Goal: Task Accomplishment & Management: Manage account settings

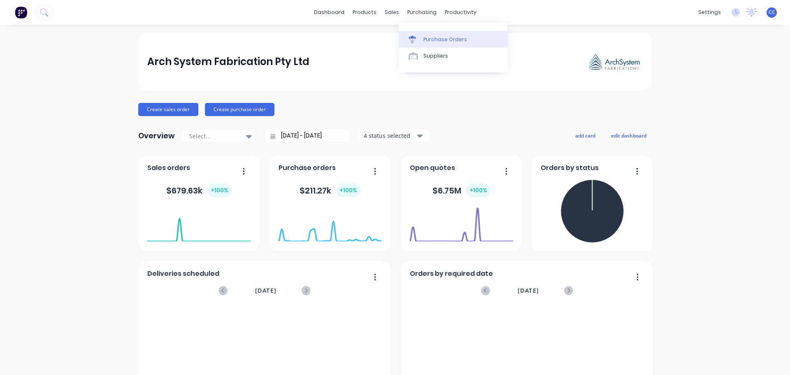
click at [437, 40] on div "Purchase Orders" at bounding box center [445, 39] width 44 height 7
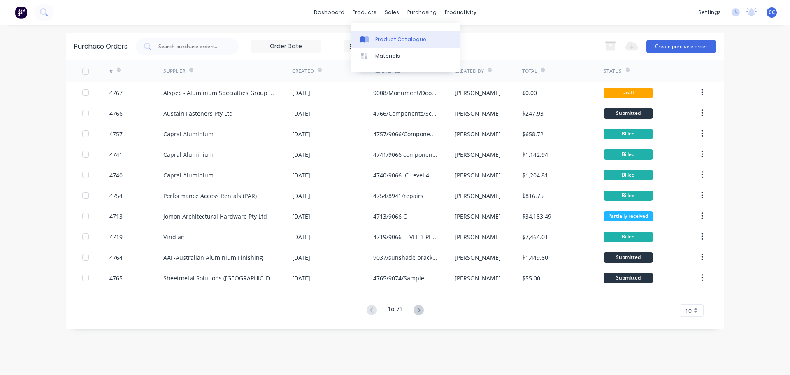
click at [380, 39] on div "Product Catalogue" at bounding box center [400, 39] width 51 height 7
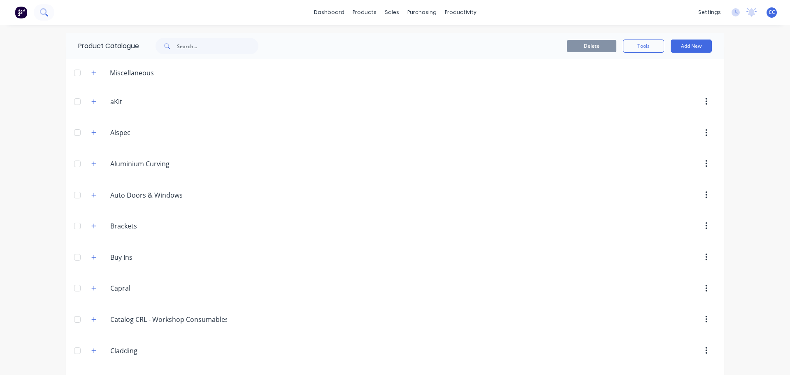
click at [44, 12] on icon at bounding box center [44, 12] width 8 height 8
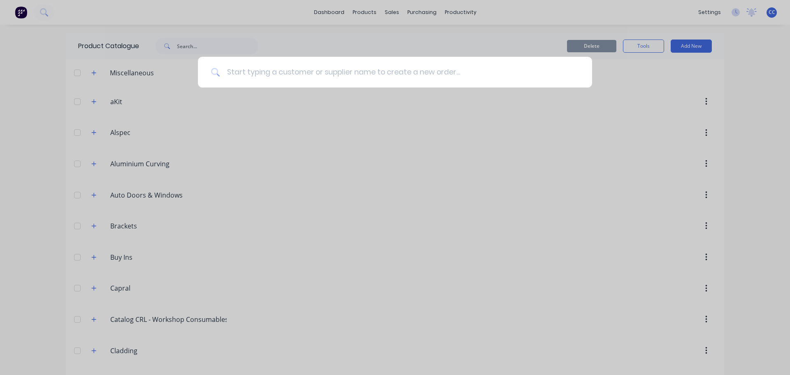
click at [246, 76] on input at bounding box center [399, 72] width 359 height 31
click at [179, 46] on div at bounding box center [395, 187] width 790 height 375
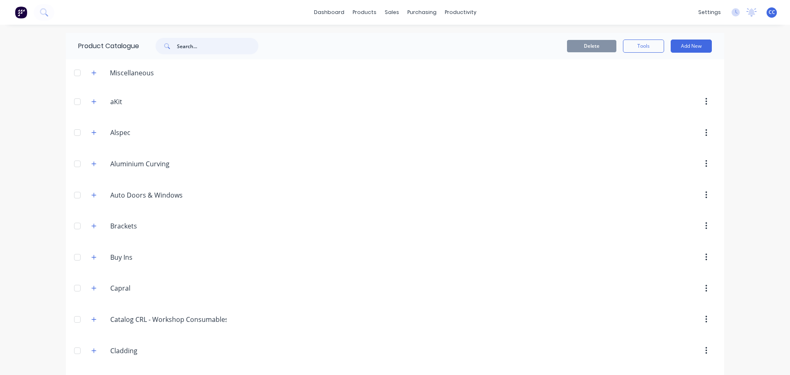
click at [177, 46] on input "text" at bounding box center [217, 46] width 81 height 16
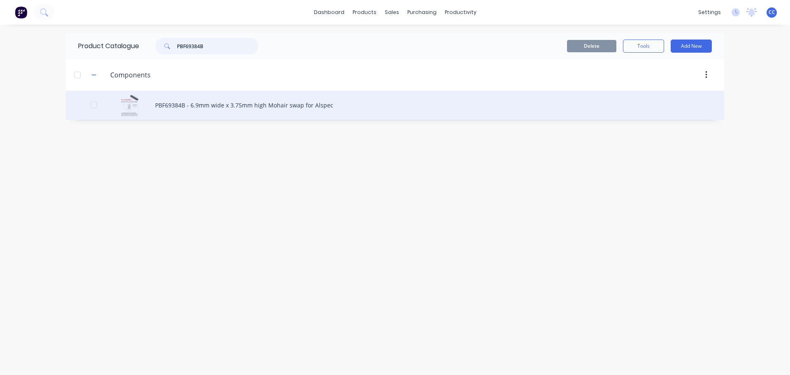
type input "PBF69384B"
click at [224, 106] on div "PBF69384B - 6.9mm wide x 3.75mm high Mohair swap for Alspec" at bounding box center [395, 105] width 658 height 29
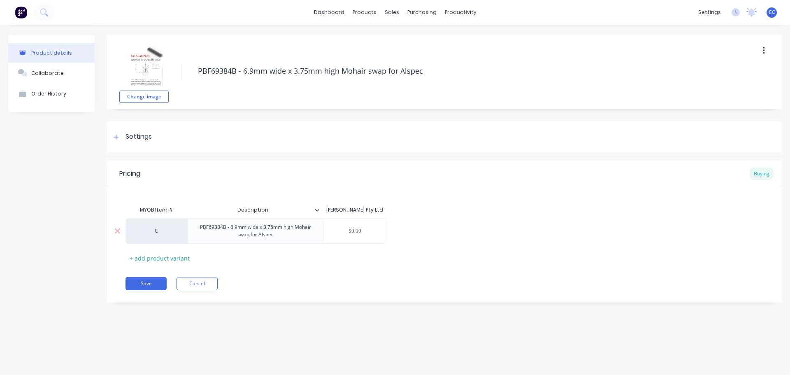
type input "$0.00"
click at [354, 231] on input "$0.00" at bounding box center [354, 230] width 63 height 7
click at [197, 282] on button "Cancel" at bounding box center [197, 283] width 41 height 13
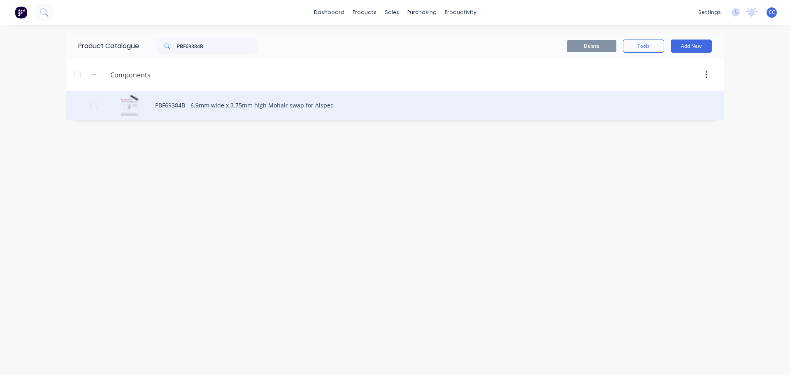
click at [254, 100] on div "PBF69384B - 6.9mm wide x 3.75mm high Mohair swap for Alspec" at bounding box center [395, 105] width 658 height 29
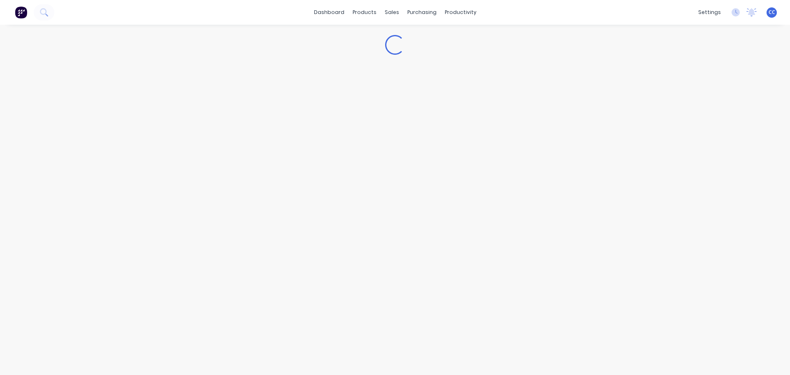
type textarea "x"
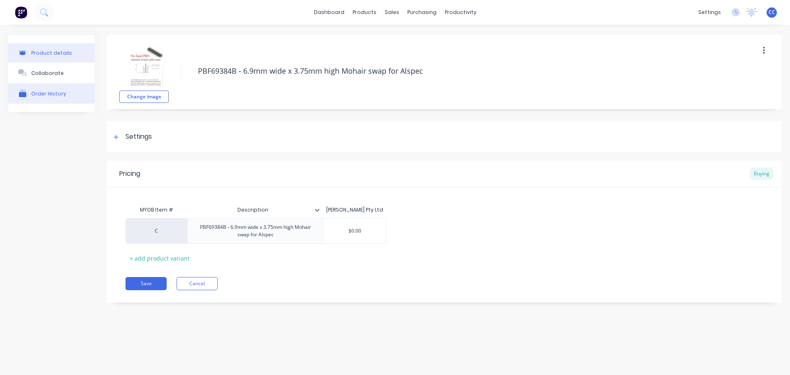
click at [46, 91] on div "Order History" at bounding box center [48, 94] width 35 height 6
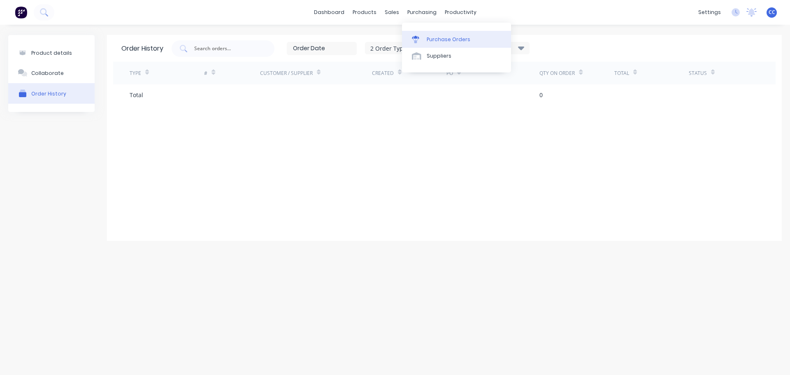
click at [434, 36] on div "Purchase Orders" at bounding box center [449, 39] width 44 height 7
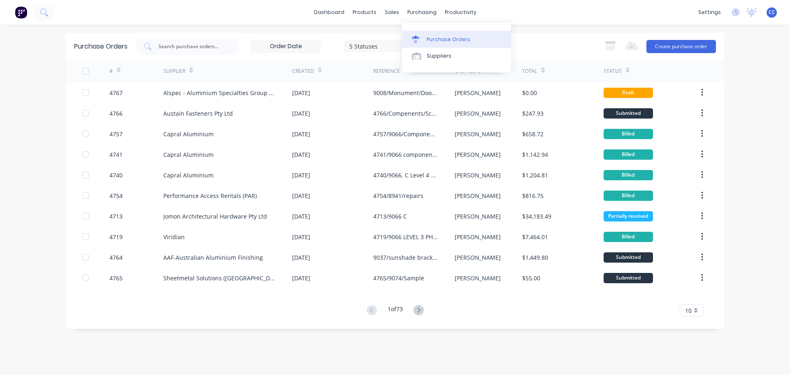
click at [435, 40] on div "Purchase Orders" at bounding box center [449, 39] width 44 height 7
click at [676, 44] on button "Create purchase order" at bounding box center [681, 46] width 70 height 13
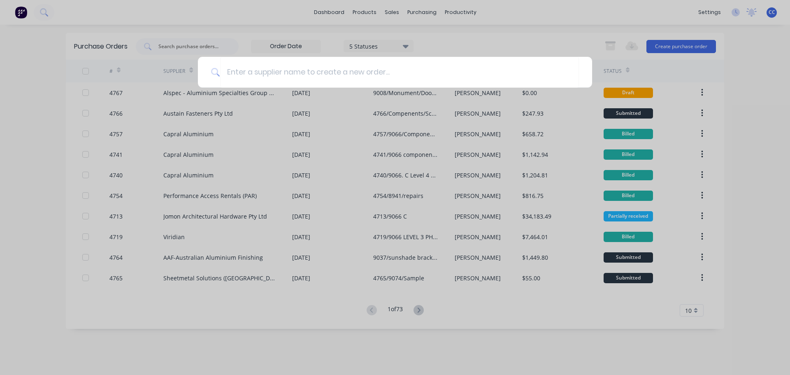
click at [762, 75] on div at bounding box center [395, 187] width 790 height 375
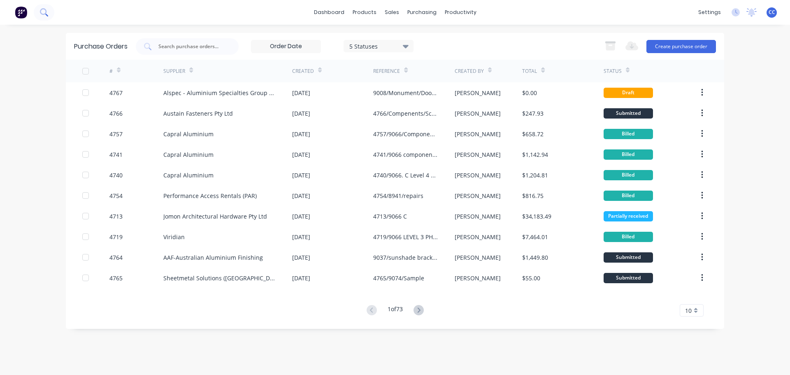
click at [38, 11] on button at bounding box center [44, 12] width 21 height 16
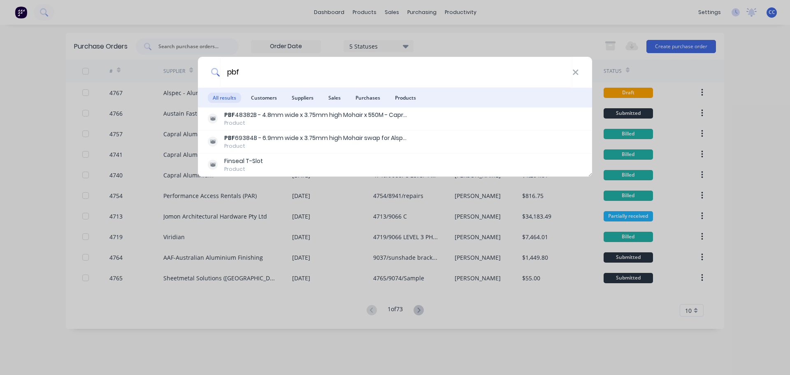
type input "pbf"
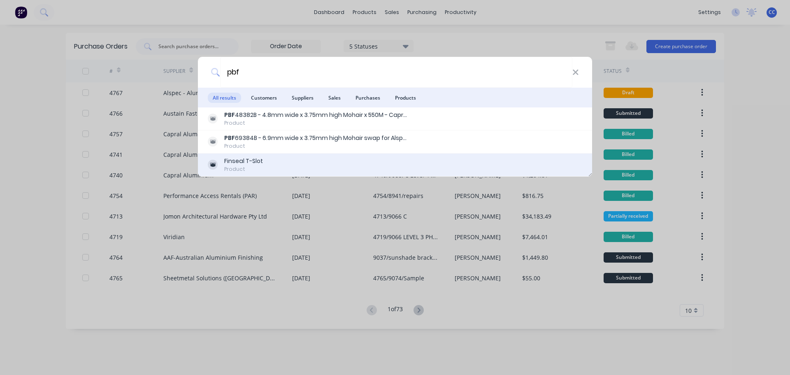
click at [290, 161] on div "Finseal T-Slot Product" at bounding box center [395, 165] width 374 height 16
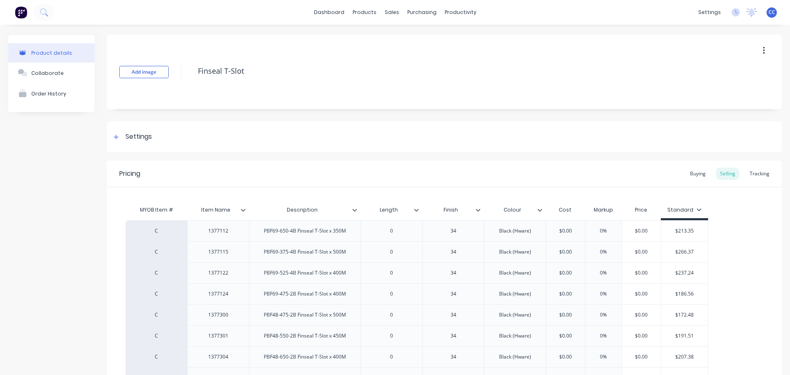
scroll to position [158, 0]
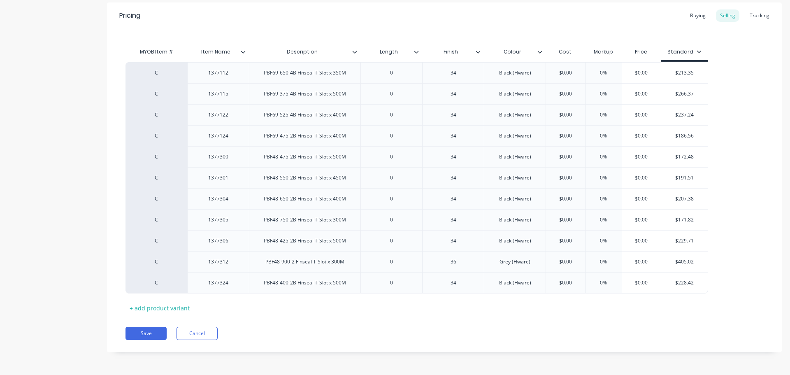
type textarea "x"
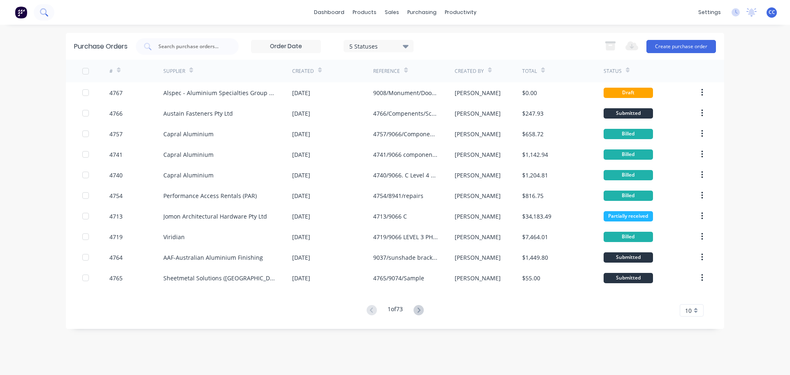
click at [47, 14] on icon at bounding box center [44, 12] width 8 height 8
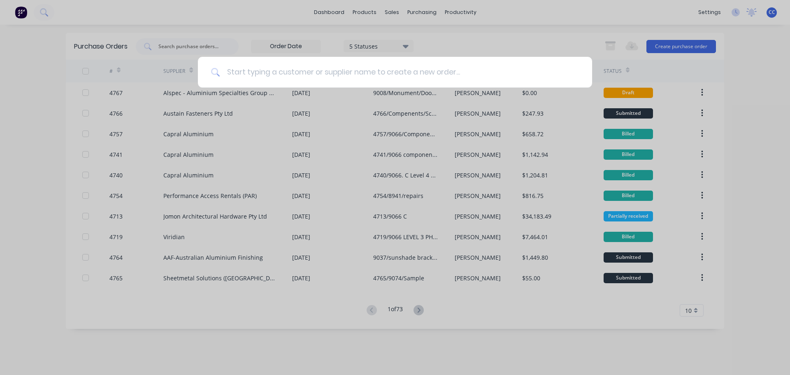
click at [269, 76] on input at bounding box center [399, 72] width 359 height 31
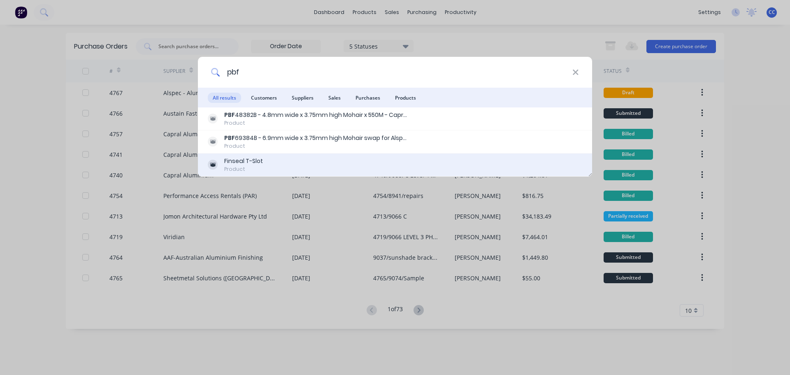
type input "pbf"
click at [249, 164] on div "Finseal T-Slot" at bounding box center [243, 161] width 39 height 9
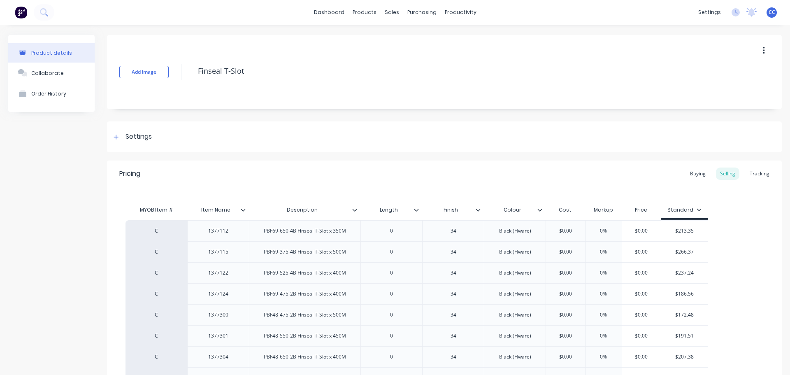
type textarea "x"
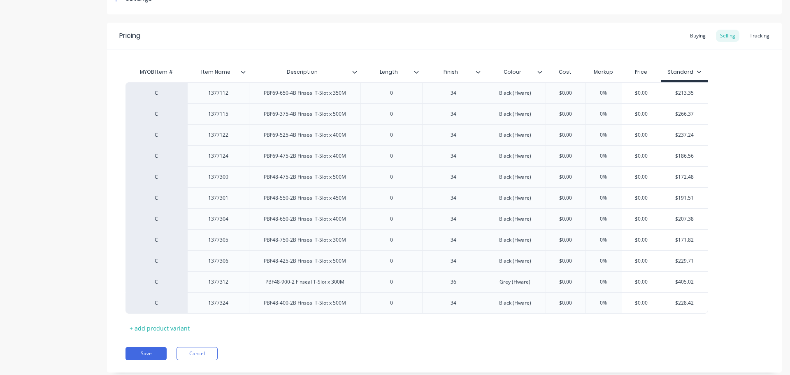
scroll to position [135, 0]
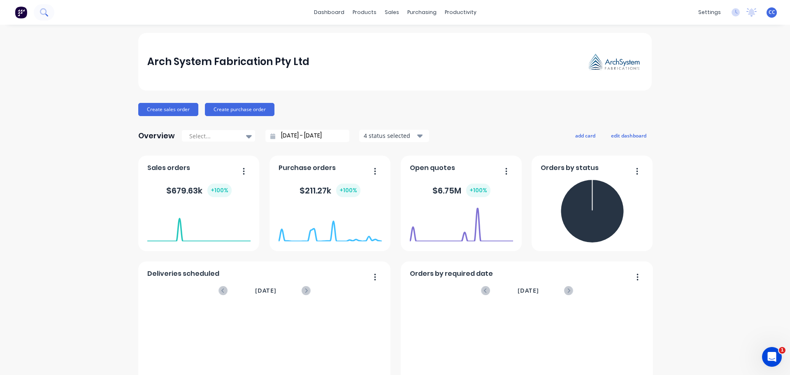
click at [43, 10] on icon at bounding box center [44, 12] width 8 height 8
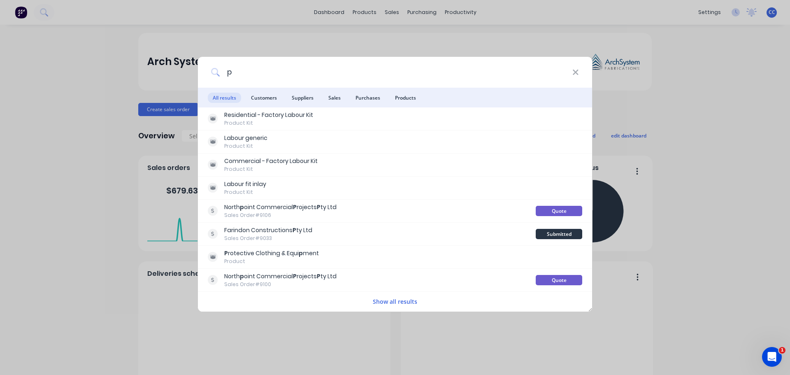
click at [236, 75] on input "p" at bounding box center [396, 72] width 352 height 31
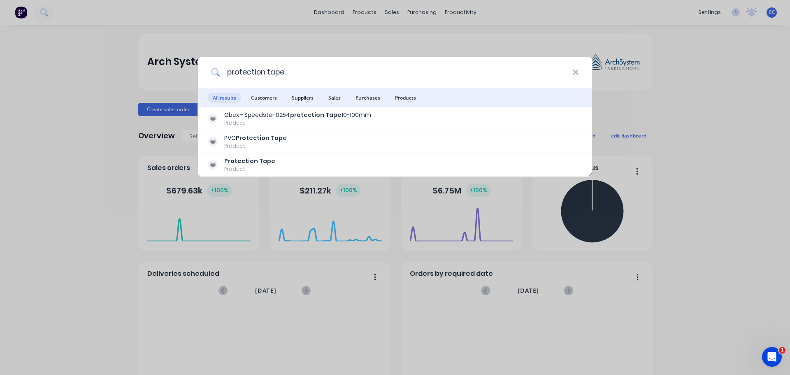
type input "protection tape"
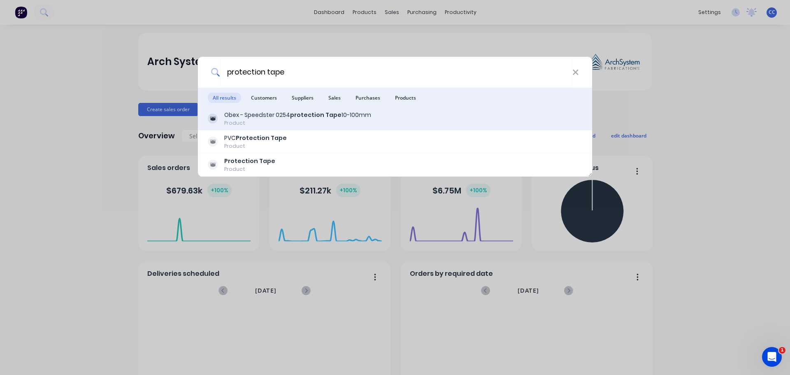
click at [302, 116] on b "protection Tape" at bounding box center [315, 115] width 51 height 8
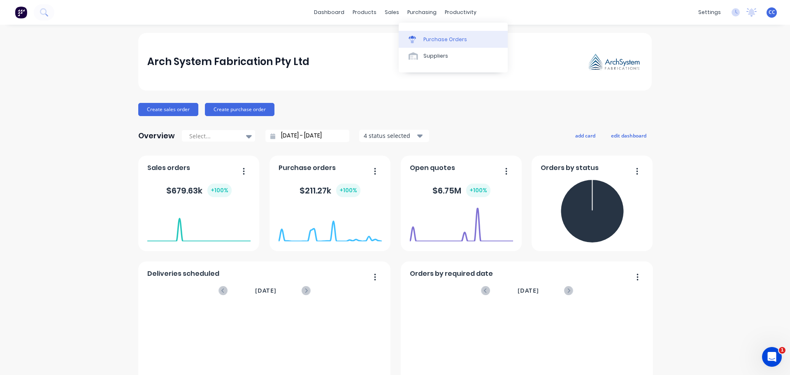
click at [434, 36] on div "Purchase Orders" at bounding box center [445, 39] width 44 height 7
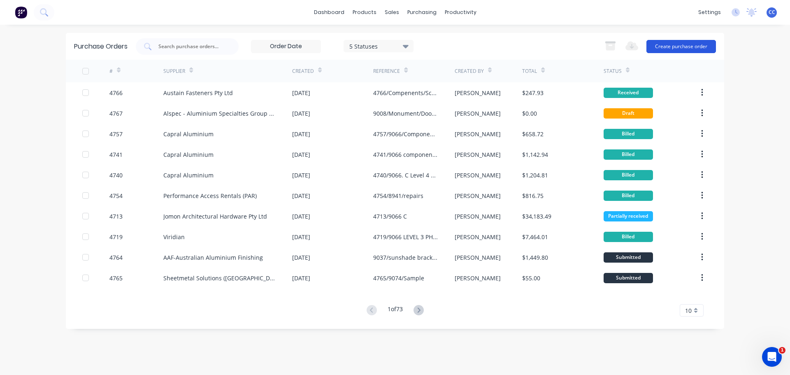
click at [657, 43] on button "Create purchase order" at bounding box center [681, 46] width 70 height 13
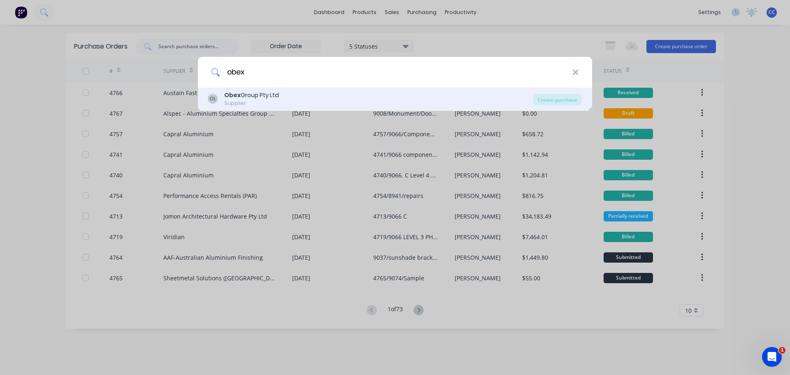
type input "obex"
click at [242, 96] on div "Obex Group Pty Ltd" at bounding box center [251, 95] width 55 height 9
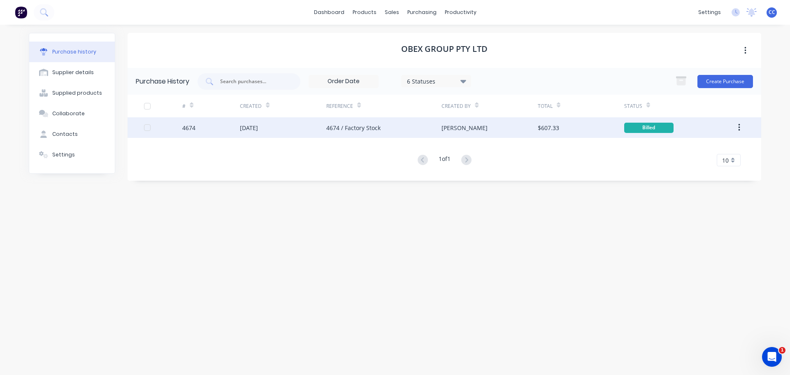
click at [348, 129] on div "4674 / Factory Stock" at bounding box center [353, 127] width 54 height 9
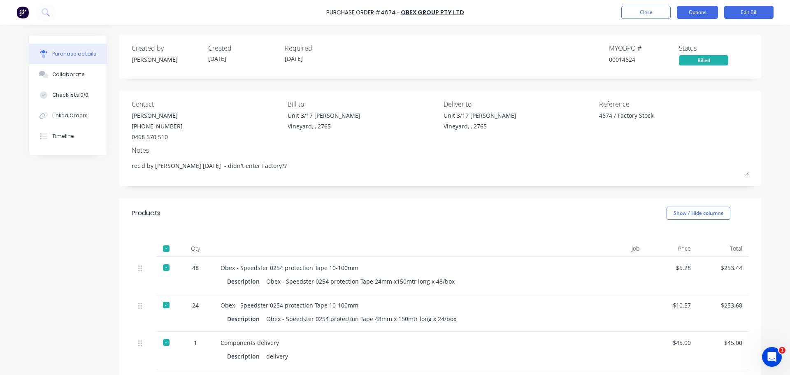
click at [695, 13] on button "Options" at bounding box center [697, 12] width 41 height 13
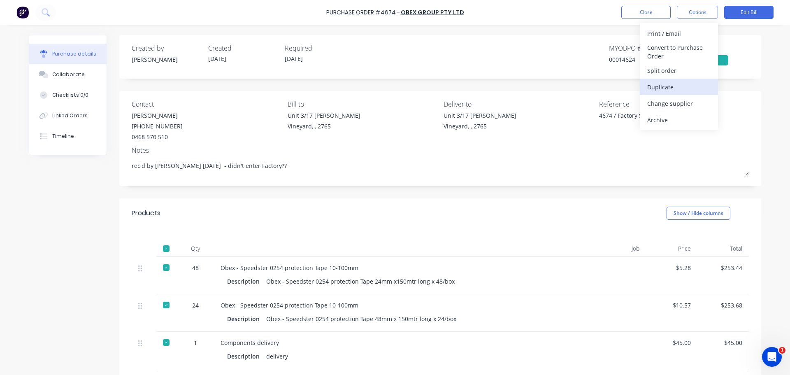
click at [662, 87] on div "Duplicate" at bounding box center [678, 87] width 63 height 12
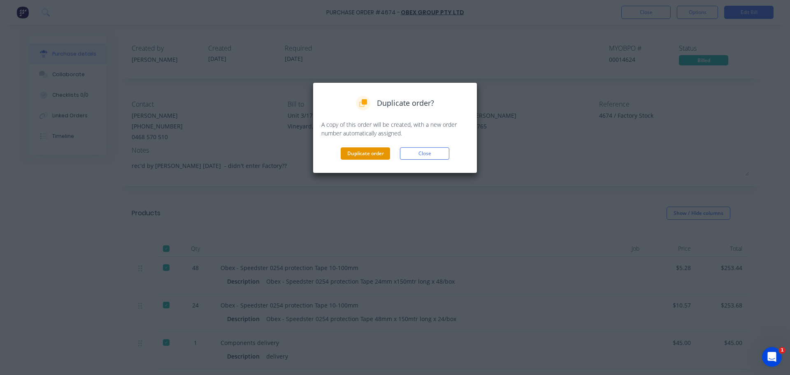
click at [379, 155] on button "Duplicate order" at bounding box center [365, 153] width 49 height 12
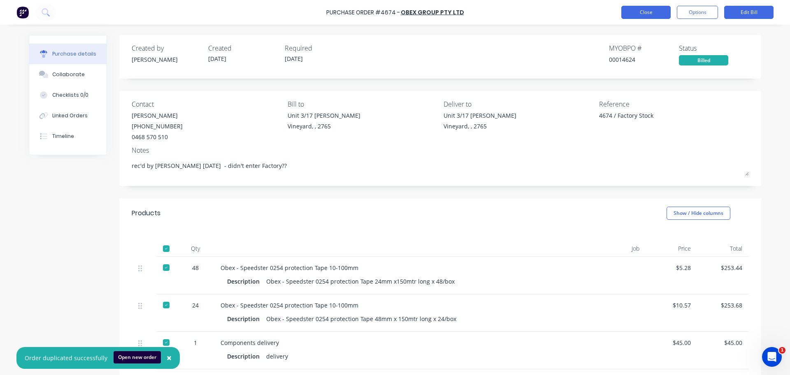
click at [643, 11] on button "Close" at bounding box center [645, 12] width 49 height 13
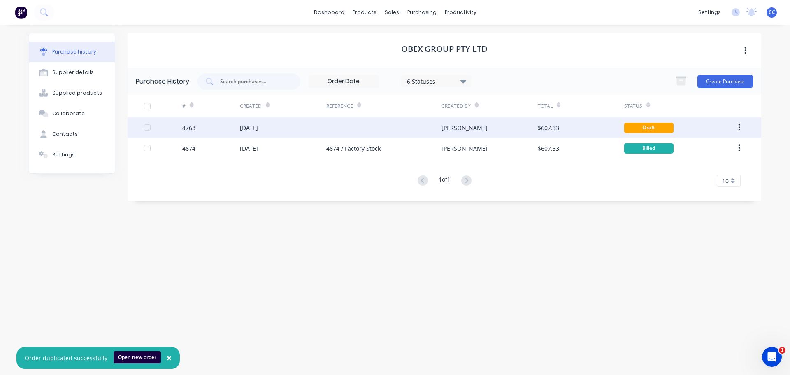
click at [334, 128] on div at bounding box center [383, 127] width 115 height 21
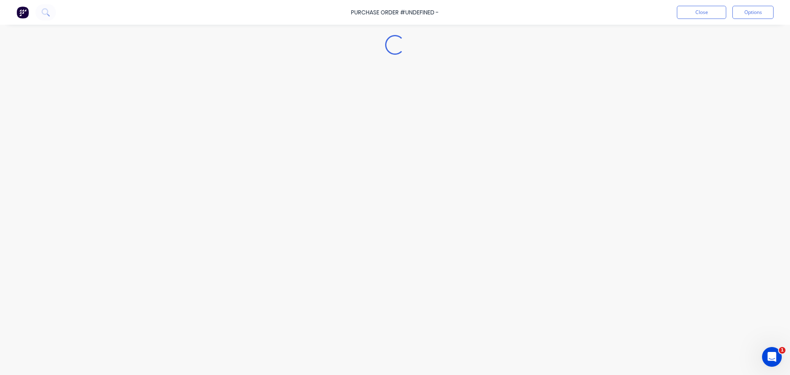
type textarea "x"
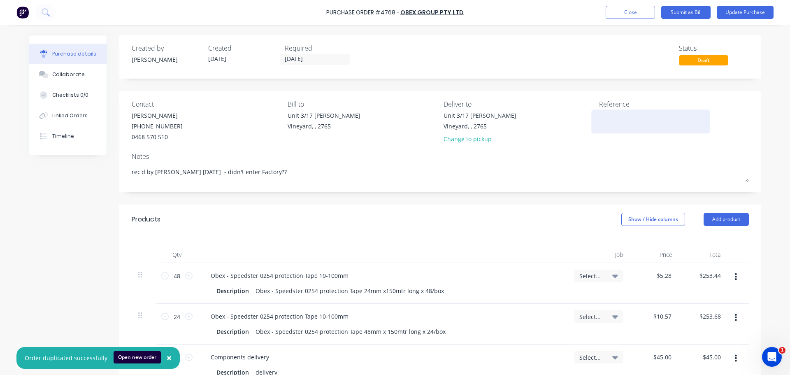
click at [611, 117] on textarea at bounding box center [650, 120] width 103 height 19
type textarea "4768/9008 protection ta"
type textarea "x"
type textarea "4768/9008 protection tap"
type textarea "x"
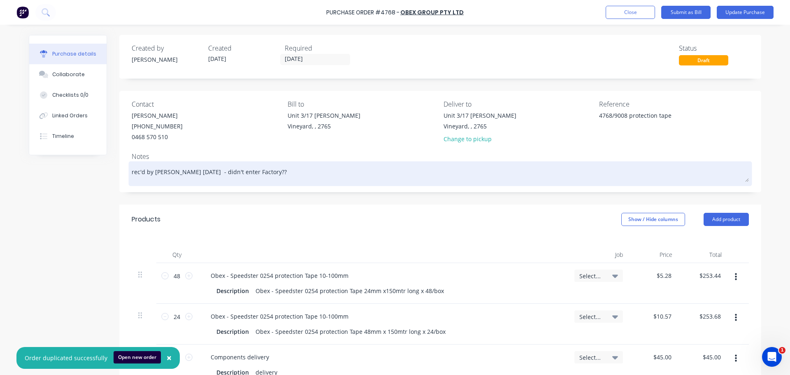
type textarea "4768/9008 protection tape"
type textarea "x"
type textarea "4768/9008 protection tape"
click at [300, 175] on textarea "rec'd by Josh Roach 28/7/25 - didn't enter Factory??" at bounding box center [440, 172] width 617 height 19
type textarea "x"
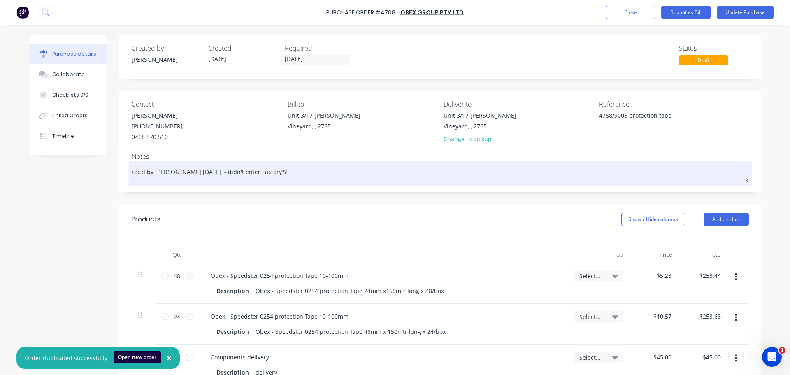
type textarea "rec'd by Josh Roach 28/7/25 - didn't enter Factory?"
type textarea "x"
type textarea "rec'd by Josh Roach 28/7/25 - didn't enter Factory"
type textarea "x"
type textarea "rec'd by Josh Roach 28/7/25 - didn't enter Factor"
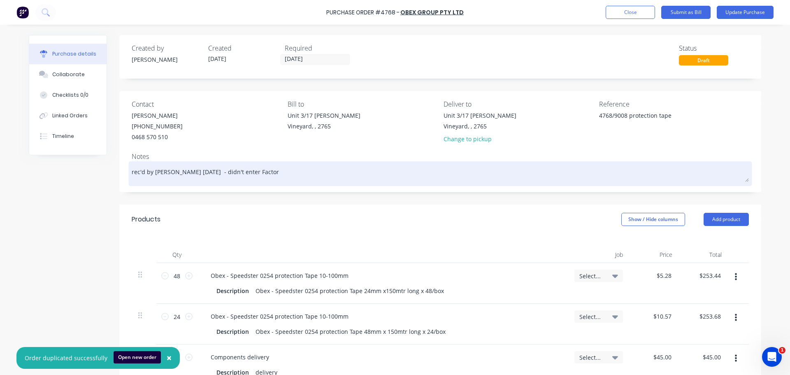
type textarea "x"
type textarea "rec'd by Josh Roach 28/7/25 - didn't enter Facto"
type textarea "x"
type textarea "rec'd by Josh Roach 28/7/25 - didn't enter Fact"
type textarea "x"
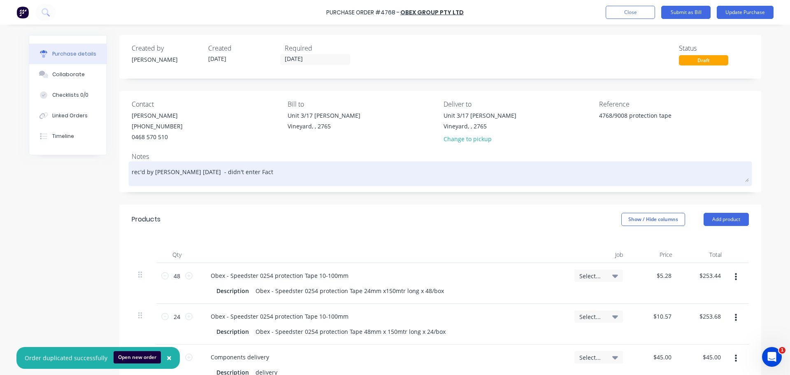
type textarea "rec'd by Josh Roach 28/7/25 - didn't enter Fac"
type textarea "x"
type textarea "rec'd by Josh Roach 28/7/25 - didn't enter Fa"
type textarea "x"
type textarea "rec'd by Josh Roach 28/7/25 - didn't enter F"
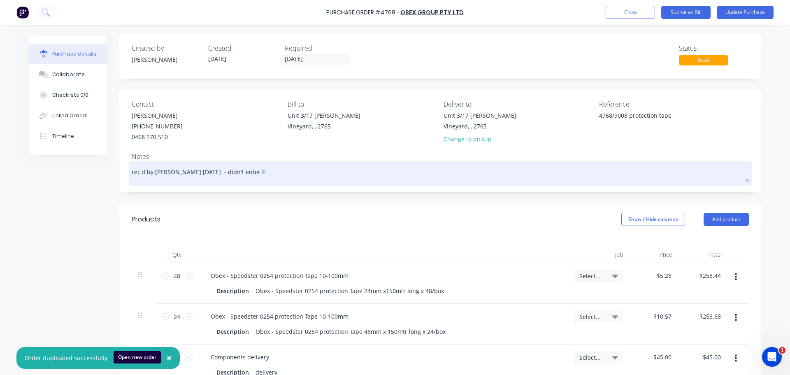
type textarea "x"
type textarea "rec'd by Josh Roach 28/7/25 - didn't enter"
type textarea "x"
type textarea "rec'd by Josh Roach 28/7/25 - didn't enter"
type textarea "x"
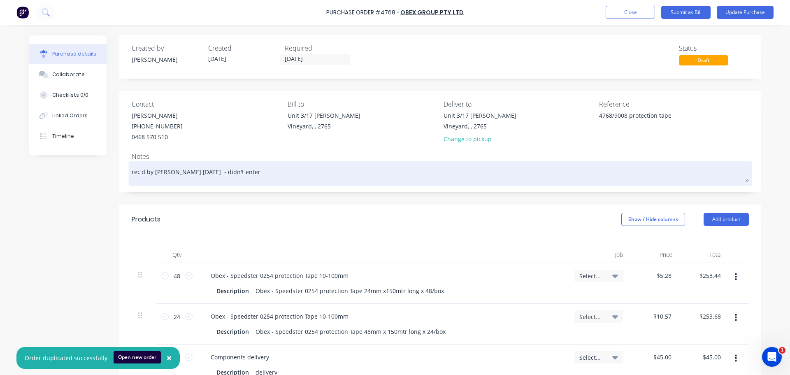
type textarea "rec'd by Josh Roach 28/7/25 - didn't ente"
type textarea "x"
type textarea "rec'd by Josh Roach 28/7/25 - didn't ent"
type textarea "x"
type textarea "rec'd by Josh Roach 28/7/25 - didn't en"
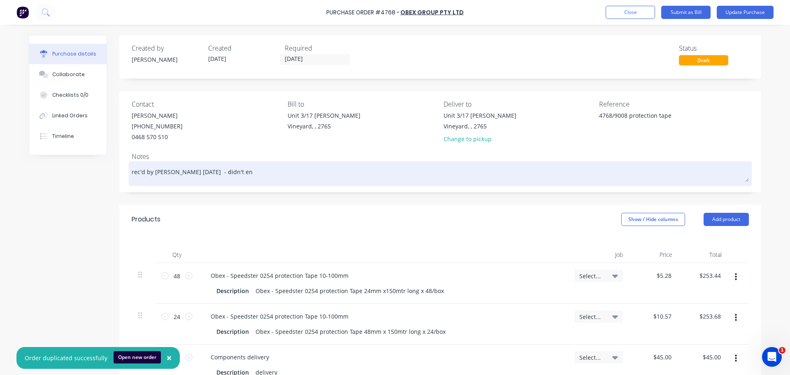
type textarea "x"
type textarea "rec'd by Josh Roach 28/7/25 - didn't e"
type textarea "x"
type textarea "rec'd by Josh Roach 28/7/25 - didn't"
type textarea "x"
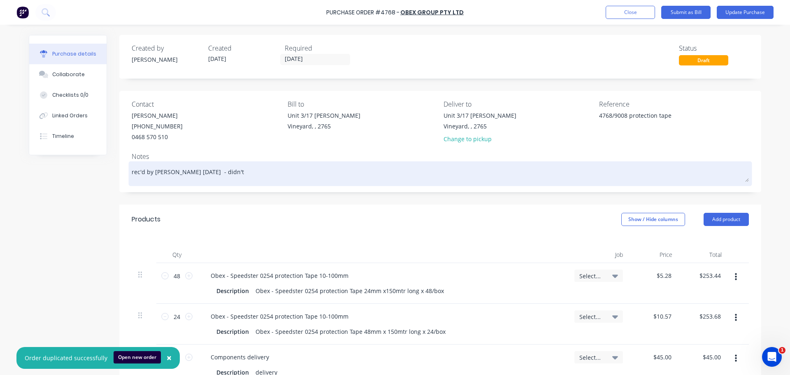
type textarea "rec'd by Josh Roach 28/7/25 - didn't"
type textarea "x"
type textarea "rec'd by Josh Roach 28/7/25 - didn'"
type textarea "x"
type textarea "rec'd by Josh Roach 28/7/25 - didn"
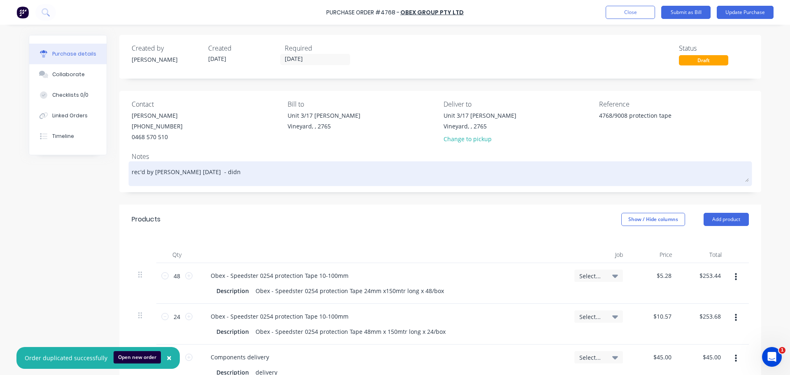
type textarea "x"
type textarea "rec'd by Josh Roach 28/7/25 - did"
type textarea "x"
type textarea "rec'd by Josh Roach 28/7/25 - di"
type textarea "x"
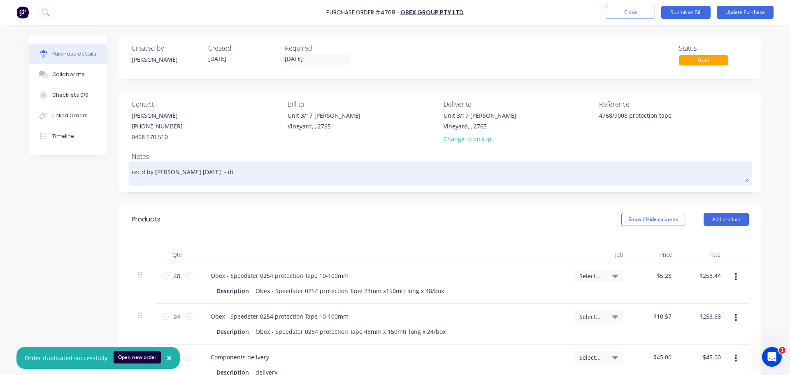
type textarea "rec'd by Josh Roach 28/7/25 - d"
type textarea "x"
type textarea "rec'd by Josh Roach 28/7/25 -"
type textarea "x"
type textarea "rec'd by Josh Roach 28/7/25 -"
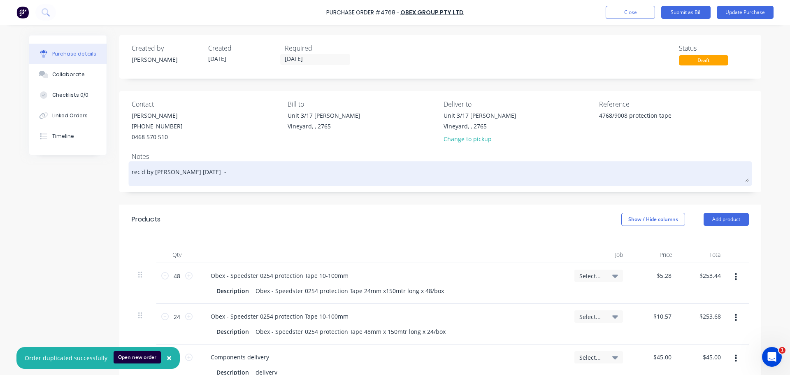
type textarea "x"
type textarea "rec'd by Josh Roach 28/7/25"
type textarea "x"
type textarea "rec'd by Josh Roach 28/7/25"
type textarea "x"
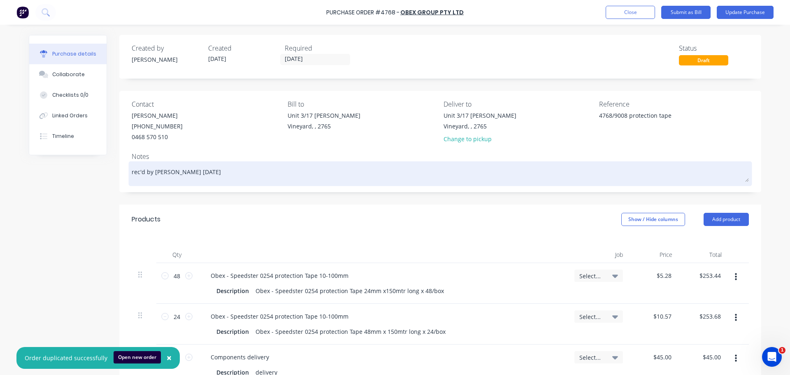
type textarea "rec'd by Josh Roach 28/7/25"
type textarea "x"
type textarea "rec'd by Josh Roach 28/7/2"
type textarea "x"
type textarea "rec'd by Josh Roach 28/7/"
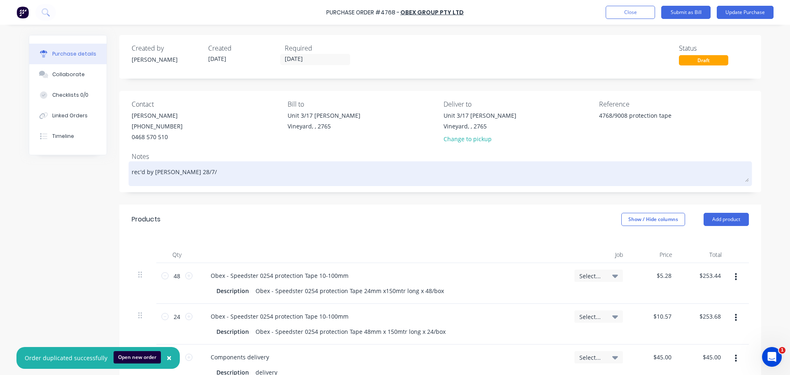
type textarea "x"
type textarea "rec'd by Josh Roach 28/7"
type textarea "x"
type textarea "rec'd by Josh Roach 28/"
type textarea "x"
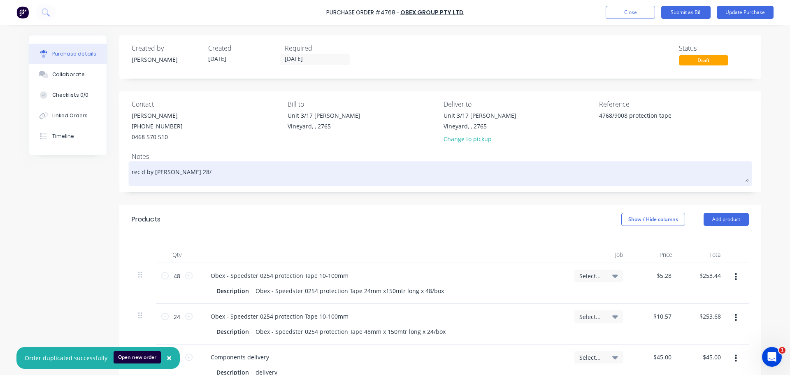
type textarea "rec'd by Josh Roach 28"
type textarea "x"
type textarea "rec'd by Josh Roach 2"
type textarea "x"
type textarea "rec'd by Josh Roach"
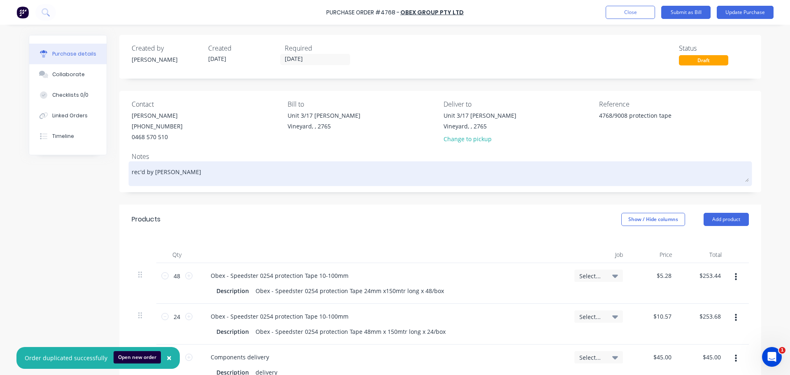
type textarea "x"
type textarea "rec'd by Josh Roach"
type textarea "x"
type textarea "rec'd by Josh Roac"
type textarea "x"
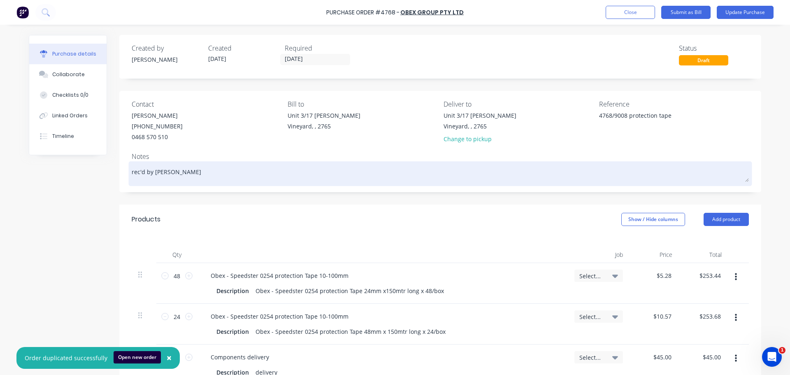
type textarea "rec'd by Josh Roa"
type textarea "x"
type textarea "rec'd by Josh Ro"
type textarea "x"
type textarea "rec'd by Josh R"
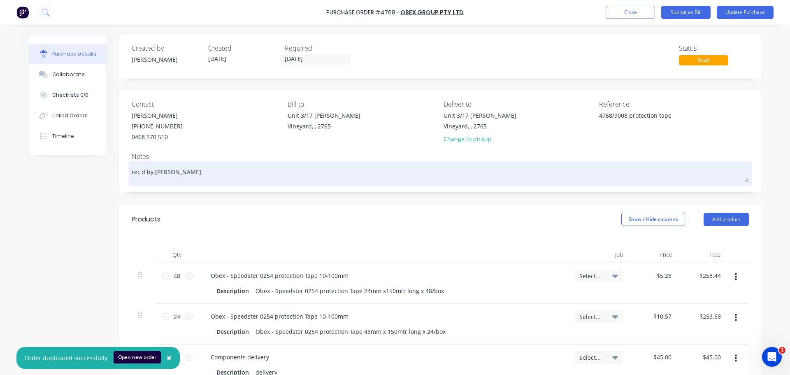
type textarea "x"
type textarea "rec'd by Josh"
type textarea "x"
type textarea "rec'd by Josh"
type textarea "x"
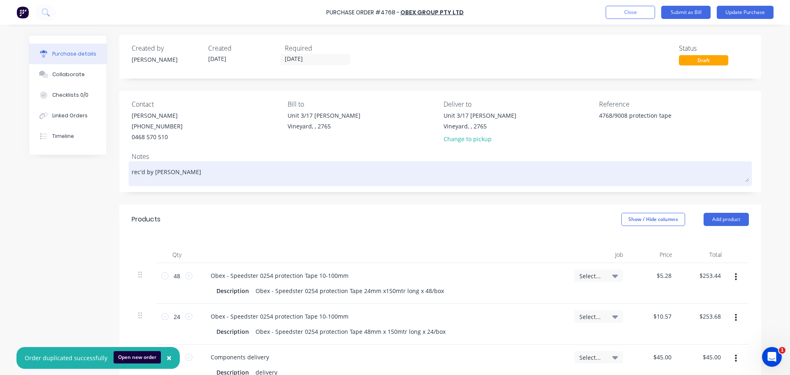
type textarea "rec'd by Jos"
type textarea "x"
type textarea "rec'd by Jo"
type textarea "x"
type textarea "rec'd by J"
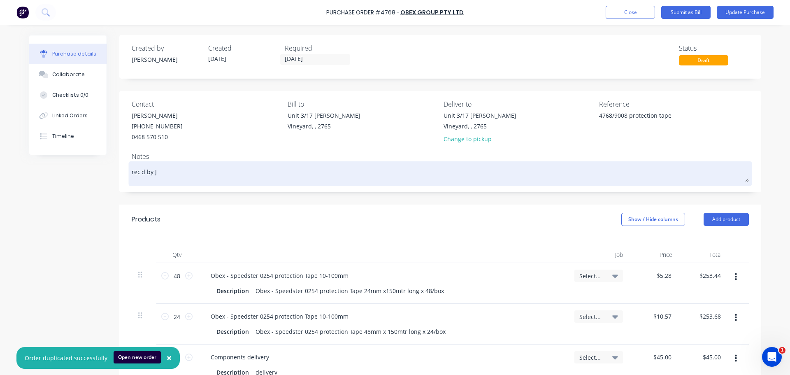
type textarea "x"
type textarea "rec'd by"
type textarea "x"
type textarea "rec'd by"
type textarea "x"
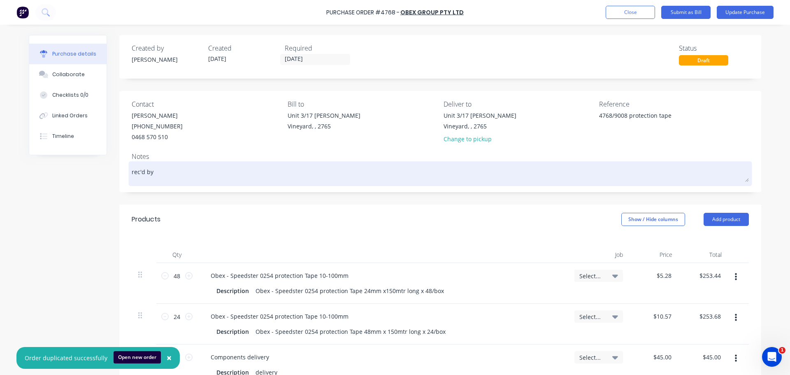
type textarea "rec'd b"
type textarea "x"
type textarea "rec'd"
type textarea "x"
type textarea "rec'd"
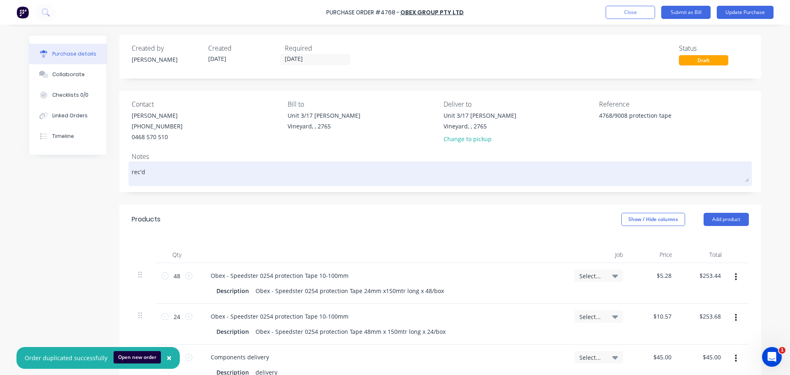
type textarea "x"
type textarea "rec'"
type textarea "x"
type textarea "rec"
type textarea "x"
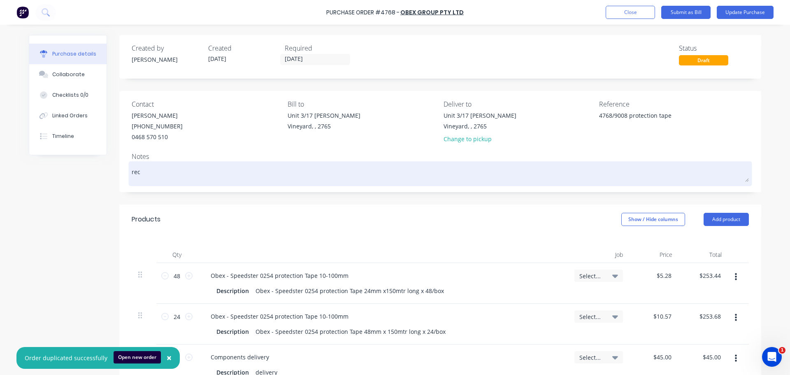
type textarea "re"
type textarea "x"
type textarea "r"
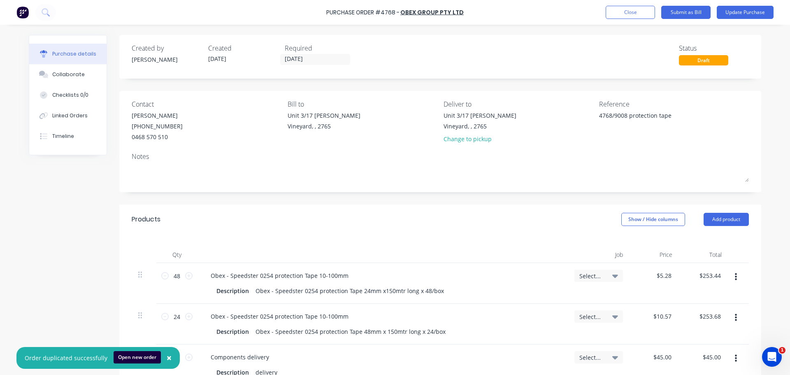
type textarea "x"
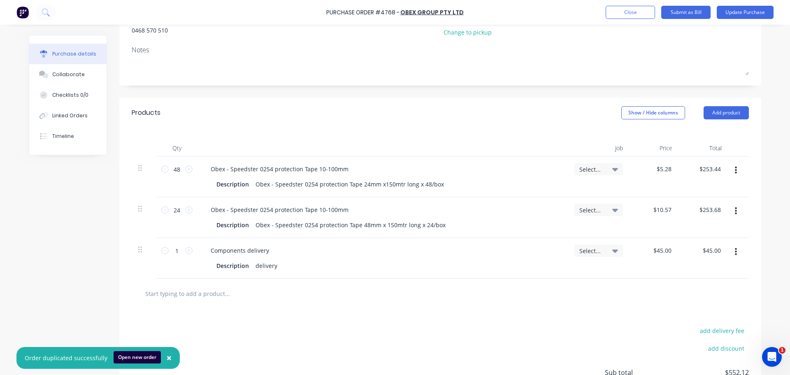
scroll to position [137, 0]
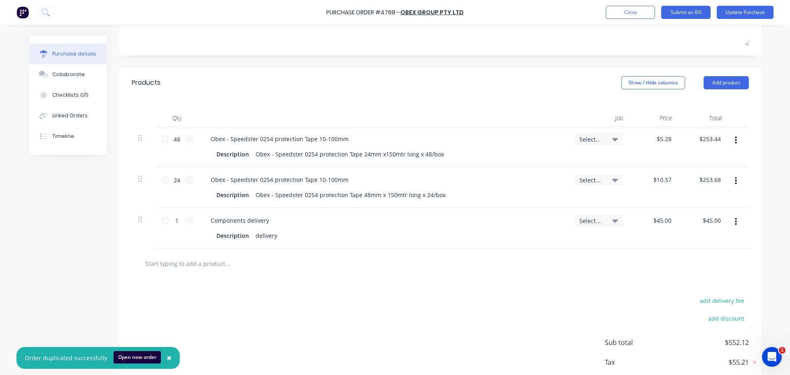
type textarea "x"
click at [428, 295] on div "add delivery fee add discount Sub total $552.12 Tax $55.21 Total $607.33" at bounding box center [440, 346] width 642 height 135
click at [177, 179] on input "24" at bounding box center [177, 180] width 16 height 12
type textarea "x"
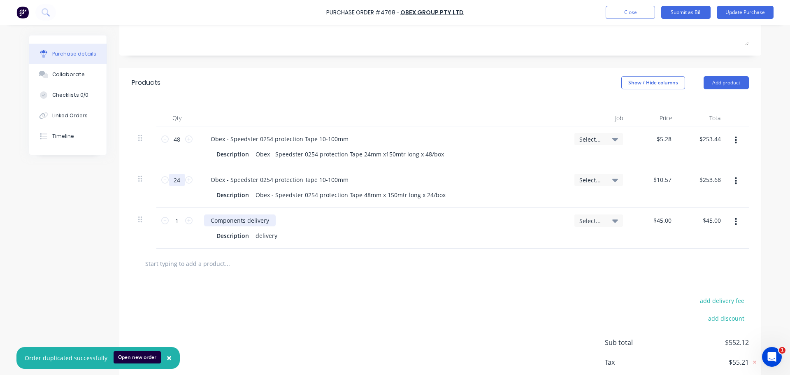
type input "4"
type input "$42.28"
type textarea "x"
type input "48"
type input "$507.36"
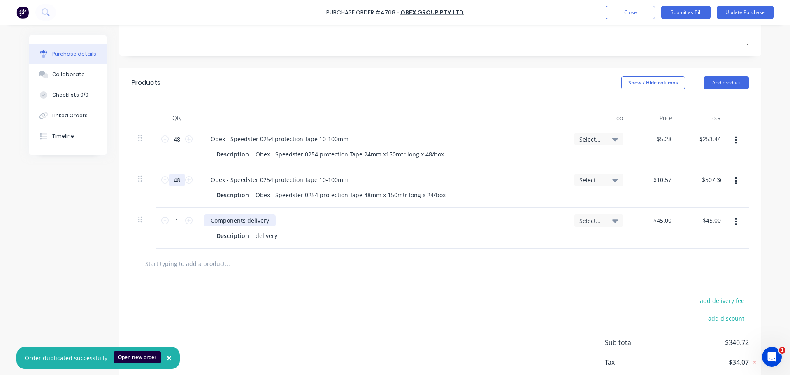
type textarea "x"
type input "48"
click at [339, 229] on div "Components delivery Description delivery" at bounding box center [382, 228] width 370 height 41
click at [177, 181] on input "48" at bounding box center [177, 180] width 16 height 12
type textarea "x"
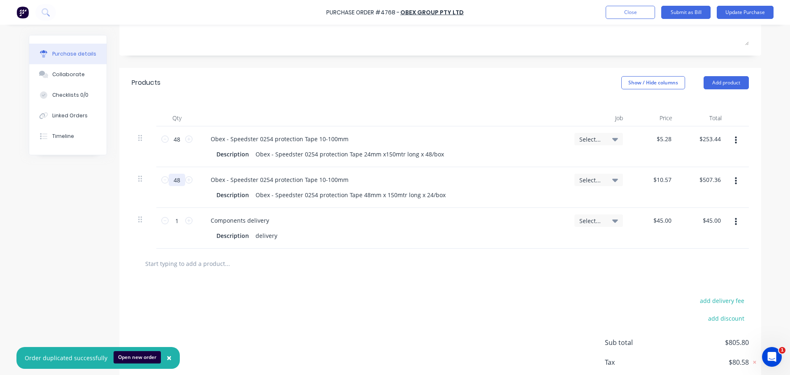
type input "2"
type input "$21.14"
type textarea "x"
type input "24"
type input "$253.68"
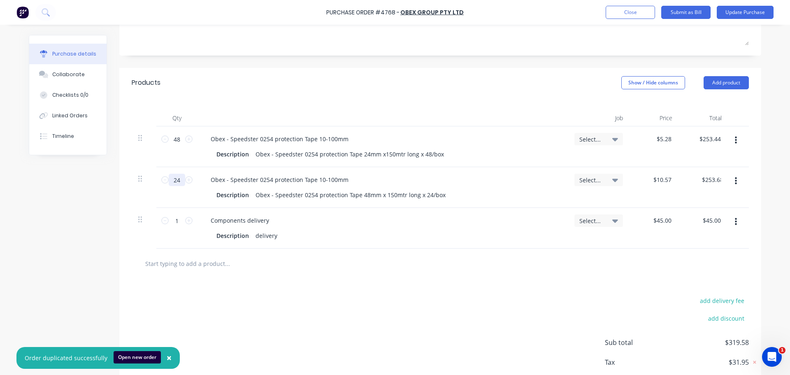
type textarea "x"
type input "24"
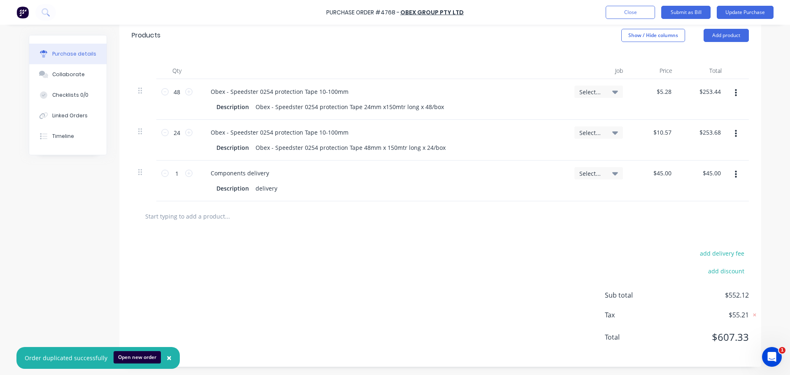
scroll to position [0, 0]
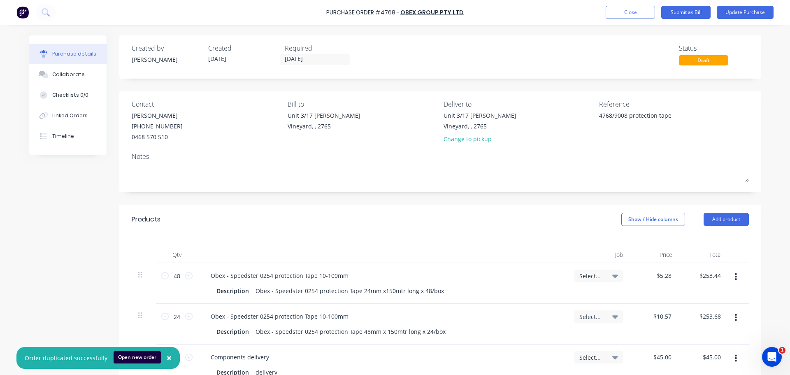
click at [471, 267] on div "Obex - Speedster 0254 protection Tape 10-100mm Description Obex - Speedster 025…" at bounding box center [382, 283] width 370 height 41
click at [466, 290] on div "Description Obex - Speedster 0254 protection Tape 24mm x150mtr long x 48/box" at bounding box center [381, 291] width 336 height 12
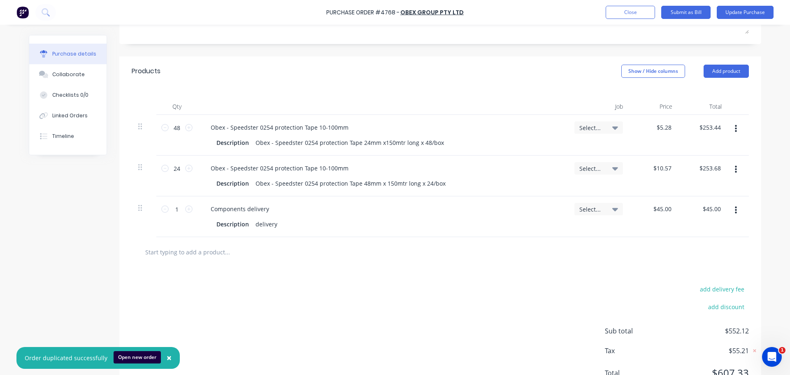
scroll to position [151, 0]
click at [178, 164] on input "24" at bounding box center [177, 166] width 16 height 12
type textarea "x"
type input "7"
type input "$73.99"
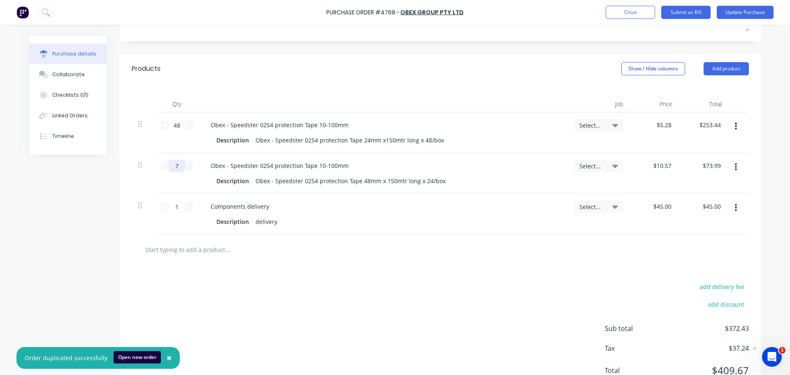
type textarea "x"
type input "72"
type input "$761.04"
type textarea "x"
type input "72"
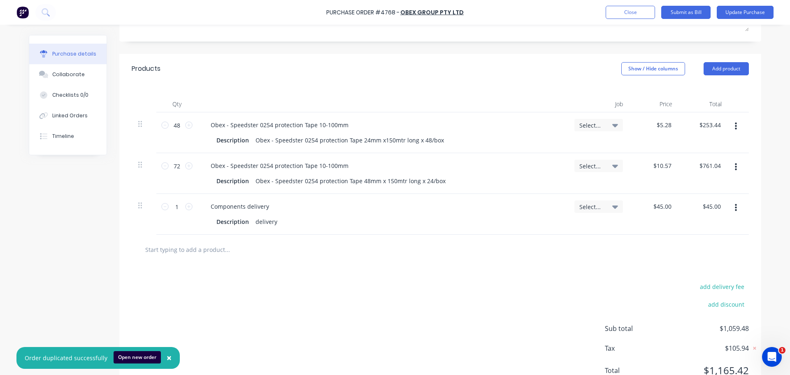
click at [421, 202] on div "Components delivery" at bounding box center [382, 206] width 357 height 12
click at [735, 126] on icon "button" at bounding box center [736, 126] width 2 height 7
click at [690, 163] on button "Duplicate" at bounding box center [711, 164] width 70 height 16
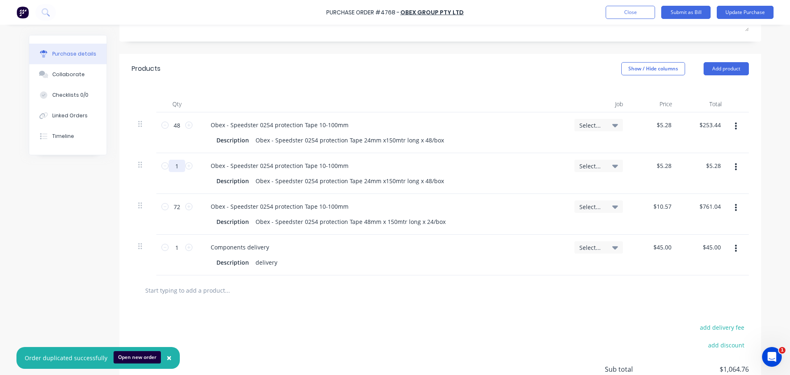
click at [179, 166] on input "1" at bounding box center [177, 166] width 16 height 12
click at [176, 165] on input "1" at bounding box center [177, 166] width 16 height 12
type textarea "x"
type input "5"
type input "$26.40"
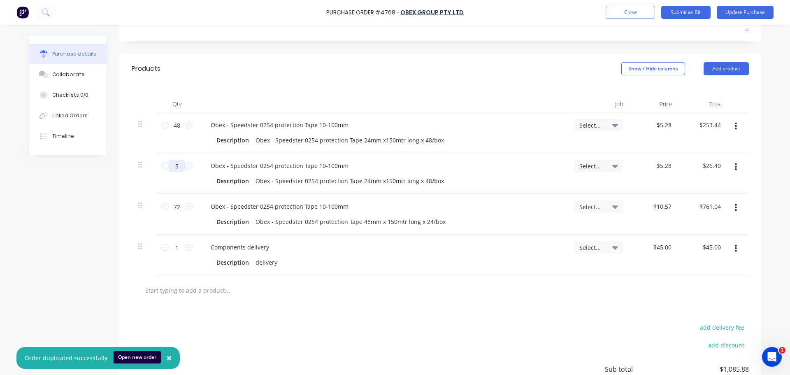
type textarea "x"
type input "56"
type input "$295.68"
type textarea "x"
type input "56"
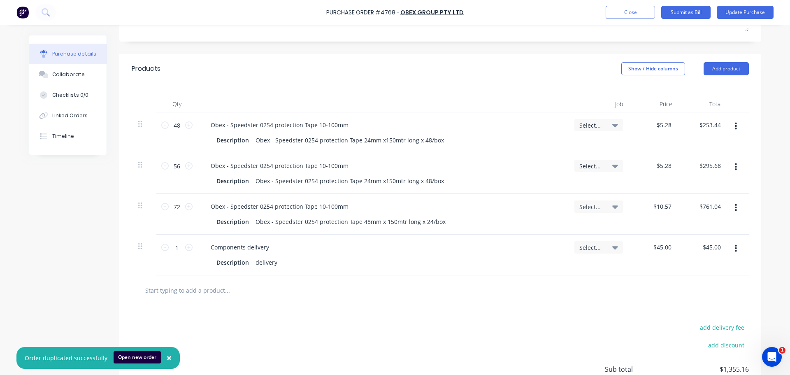
click at [433, 73] on div "Products Show / Hide columns Add product" at bounding box center [440, 69] width 642 height 30
type textarea "x"
type input "5.28"
click at [663, 170] on input "5.28" at bounding box center [665, 166] width 16 height 12
click at [669, 168] on input "5.28" at bounding box center [665, 166] width 16 height 12
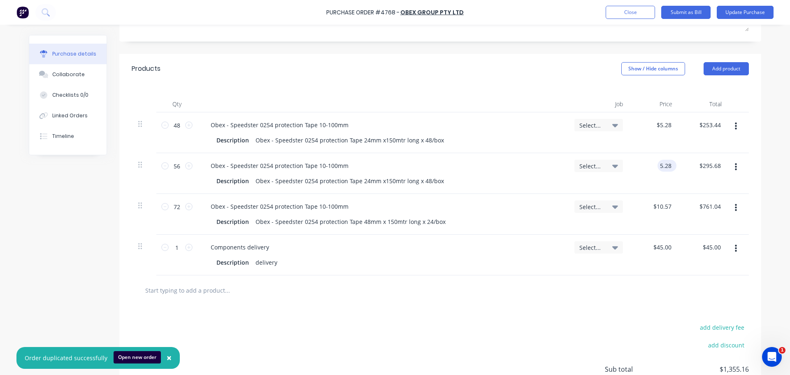
type textarea "x"
click at [669, 168] on input "5.28" at bounding box center [665, 166] width 16 height 12
type input "8.37"
type textarea "x"
type input "$8.37"
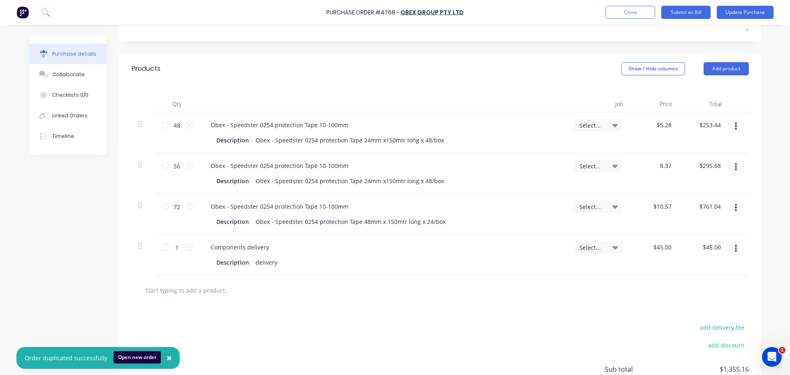
type input "$468.72"
click at [664, 323] on div "add delivery fee" at bounding box center [677, 327] width 144 height 11
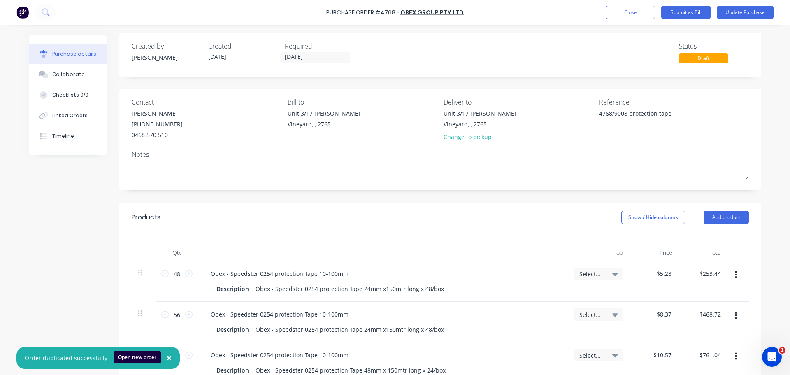
scroll to position [0, 0]
click at [297, 61] on input "03/10/25" at bounding box center [315, 59] width 69 height 10
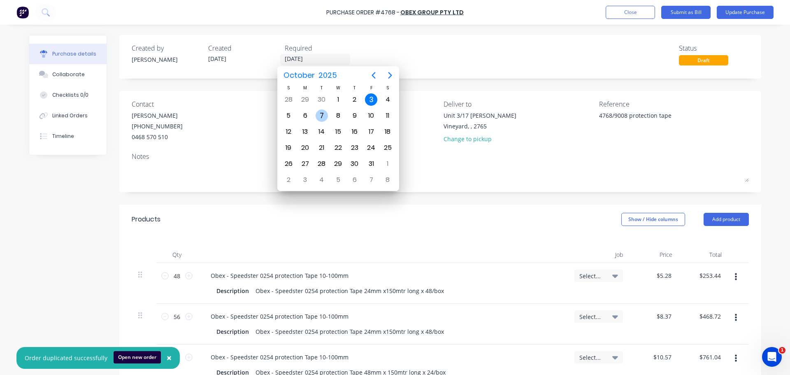
click at [319, 117] on div "7" at bounding box center [322, 115] width 12 height 12
type textarea "x"
type input "07/10/25"
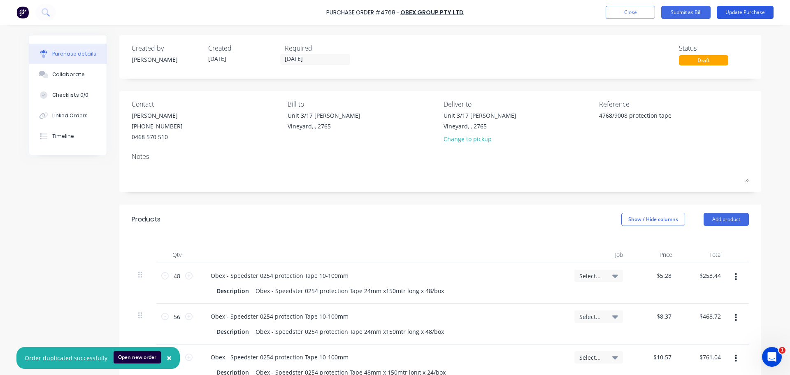
click at [743, 16] on button "Update Purchase" at bounding box center [745, 12] width 57 height 13
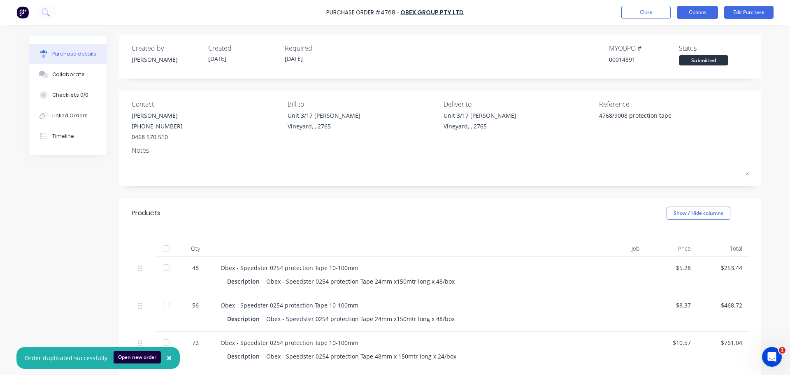
click at [690, 14] on button "Options" at bounding box center [697, 12] width 41 height 13
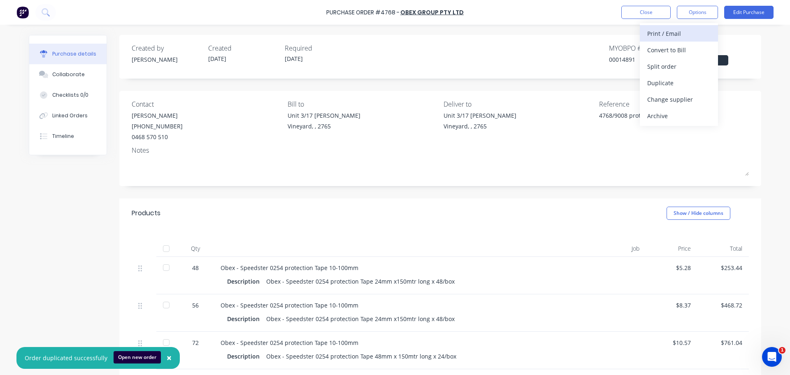
click at [659, 33] on div "Print / Email" at bounding box center [678, 34] width 63 height 12
click at [658, 49] on div "With pricing" at bounding box center [678, 50] width 63 height 12
type textarea "x"
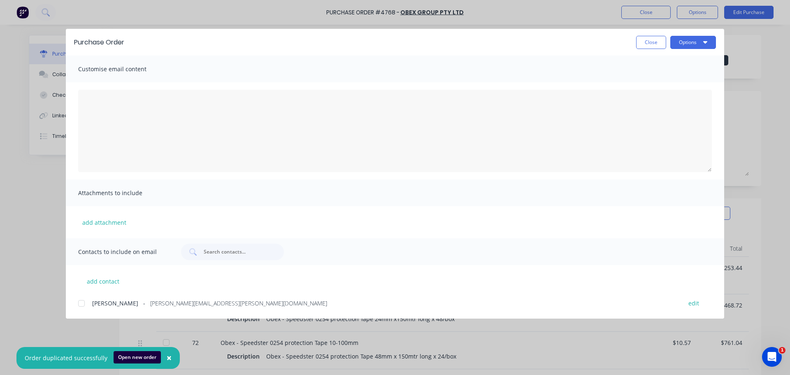
click at [83, 304] on div at bounding box center [81, 303] width 16 height 16
click at [136, 99] on textarea "03/10/25" at bounding box center [395, 131] width 634 height 82
click at [156, 104] on textarea "Please deliver on Tuesday if today isnt possible." at bounding box center [395, 131] width 634 height 82
type textarea "Please deliver on Tuesday 7th October if today isn't possible."
click at [686, 37] on button "Options" at bounding box center [693, 42] width 46 height 13
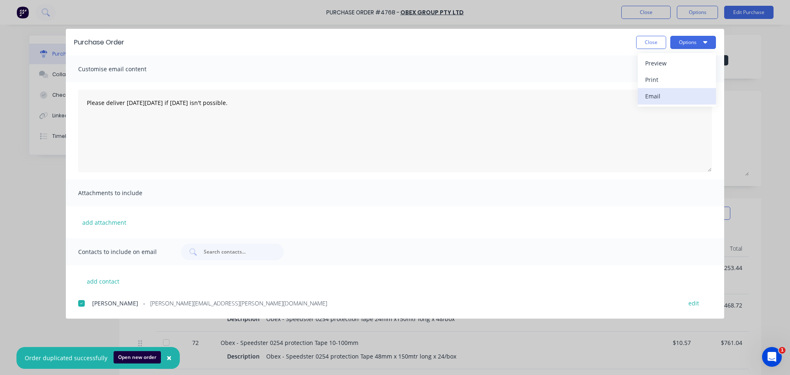
click at [652, 95] on div "Email" at bounding box center [676, 96] width 63 height 12
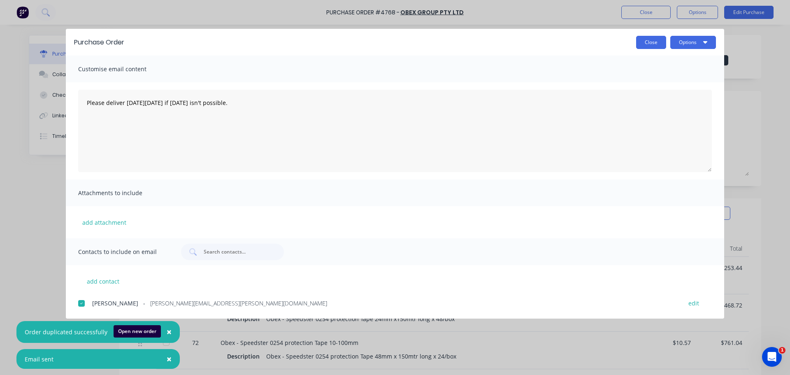
click at [651, 43] on button "Close" at bounding box center [651, 42] width 30 height 13
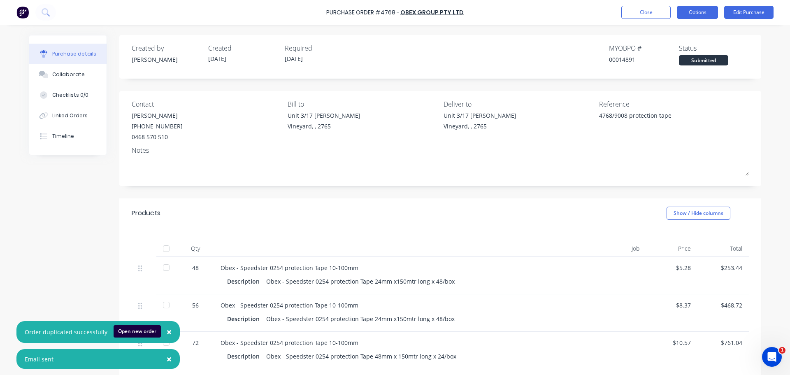
click at [697, 13] on button "Options" at bounding box center [697, 12] width 41 height 13
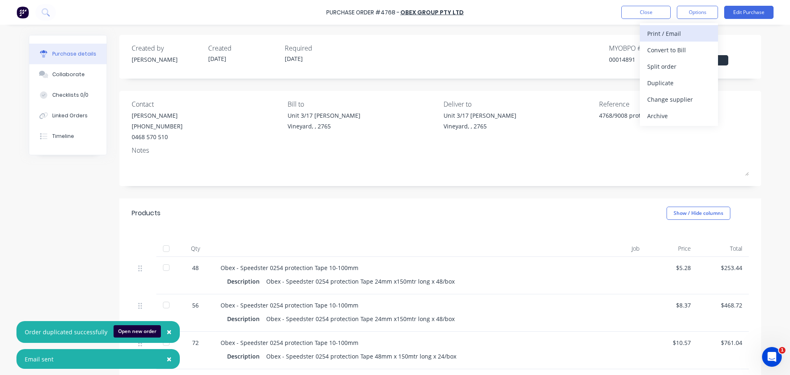
click at [662, 36] on div "Print / Email" at bounding box center [678, 34] width 63 height 12
click at [669, 50] on div "With pricing" at bounding box center [678, 50] width 63 height 12
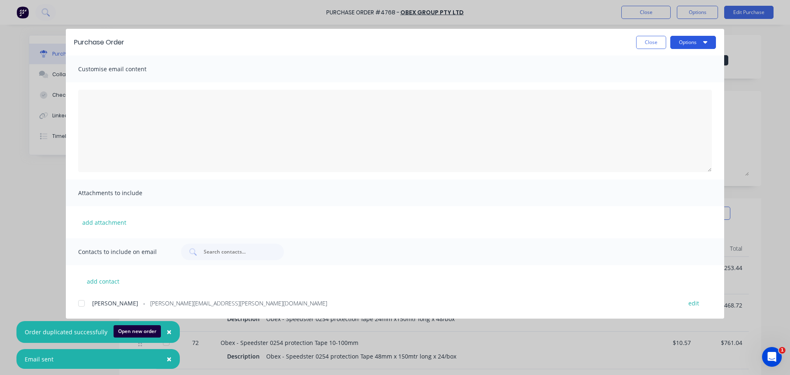
click at [690, 41] on button "Options" at bounding box center [693, 42] width 46 height 13
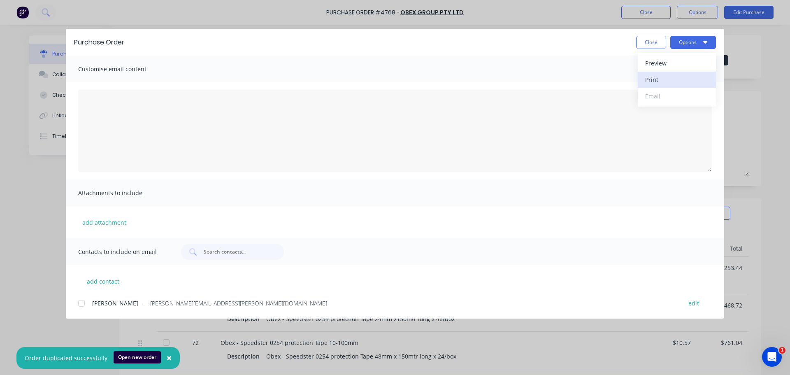
click at [657, 80] on div "Print" at bounding box center [676, 80] width 63 height 12
click at [644, 44] on button "Close" at bounding box center [651, 42] width 30 height 13
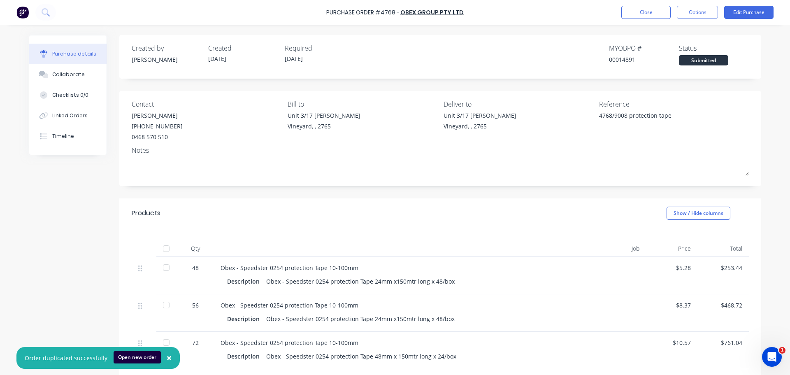
click at [373, 320] on div "Obex - Speedster 0254 protection Tape 24mm x150mtr long x 48/box" at bounding box center [360, 319] width 188 height 12
click at [736, 12] on button "Edit Purchase" at bounding box center [748, 12] width 49 height 13
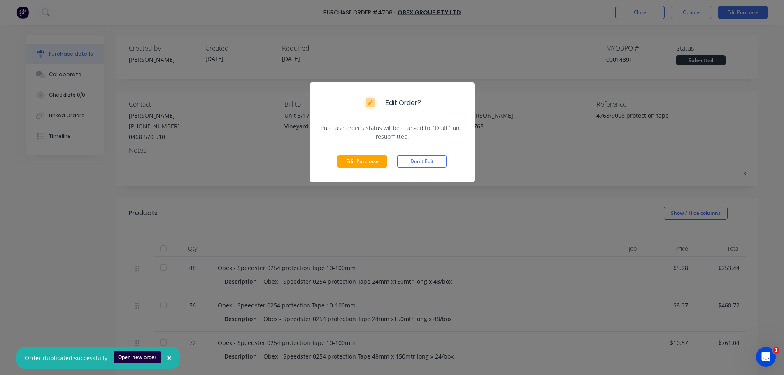
click at [360, 151] on div "Edit Purchase Don't Edit" at bounding box center [392, 161] width 165 height 41
click at [359, 160] on button "Edit Purchase" at bounding box center [361, 161] width 49 height 12
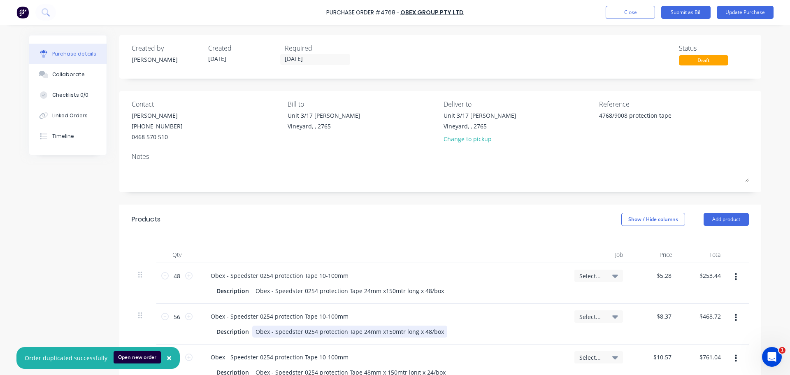
drag, startPoint x: 364, startPoint y: 331, endPoint x: 363, endPoint y: 341, distance: 10.8
click at [364, 331] on div "Obex - Speedster 0254 protection Tape 24mm x150mtr long x 48/box" at bounding box center [349, 331] width 195 height 12
type textarea "x"
click at [361, 331] on div "Obex - Speedster 0254 protection Tape 2mm x150mtr long x 48/box" at bounding box center [348, 331] width 192 height 12
click at [180, 319] on input "56" at bounding box center [177, 316] width 16 height 12
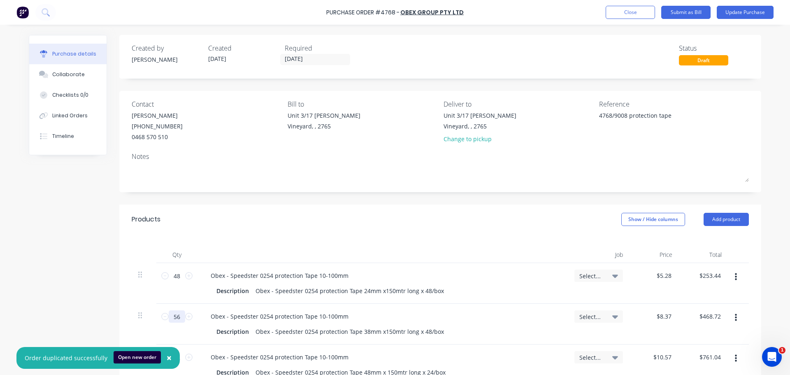
click at [180, 319] on input "56" at bounding box center [177, 316] width 16 height 12
type textarea "x"
type input "7"
type input "$58.59"
type textarea "x"
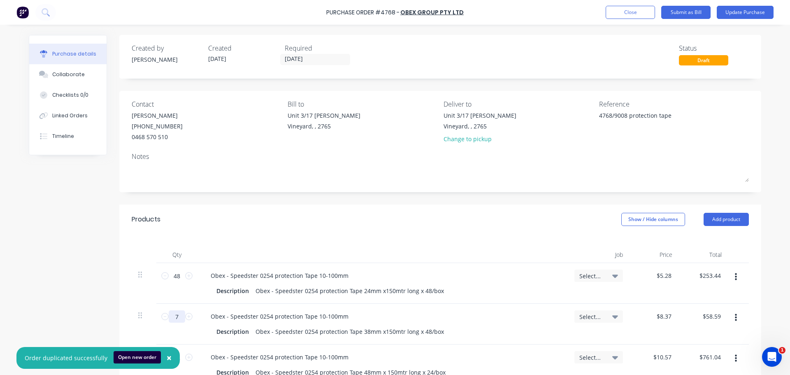
type input "76"
type input "$636.12"
type textarea "x"
type input "76"
click at [364, 242] on div "Qty Job Price Total 48 48 Obex - Speedster 0254 protection Tape 10-100mm Descri…" at bounding box center [440, 330] width 642 height 192
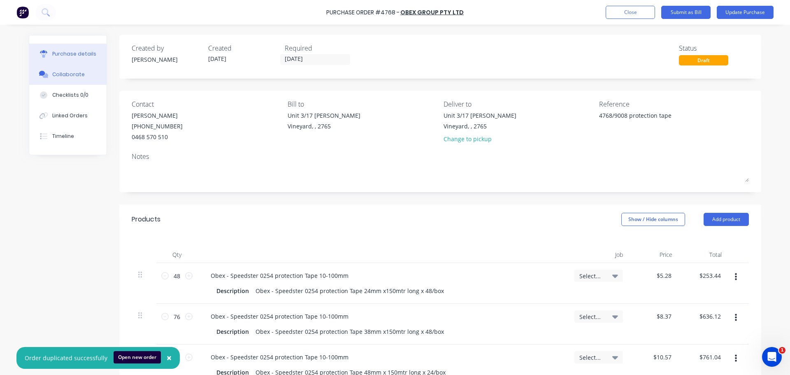
click at [63, 78] on button "Collaborate" at bounding box center [67, 74] width 77 height 21
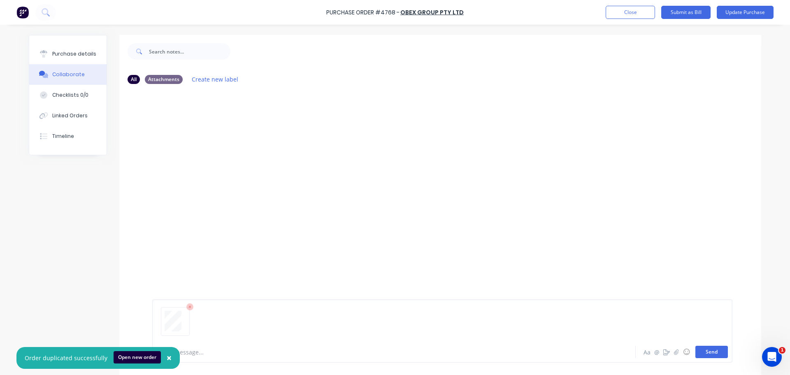
click at [705, 349] on button "Send" at bounding box center [711, 352] width 33 height 12
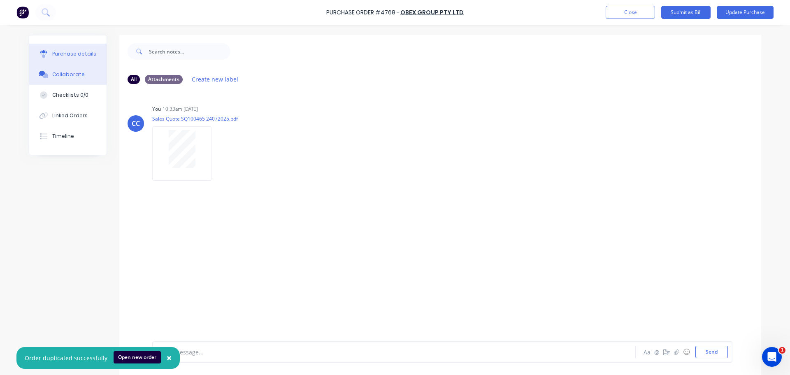
click at [66, 51] on div "Purchase details" at bounding box center [74, 53] width 44 height 7
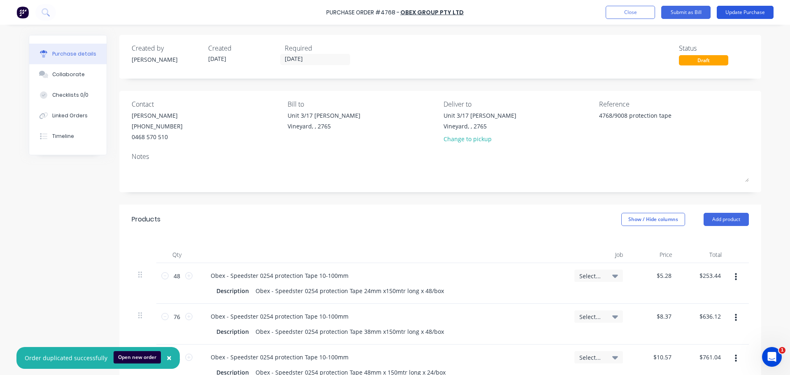
click at [735, 9] on button "Update Purchase" at bounding box center [745, 12] width 57 height 13
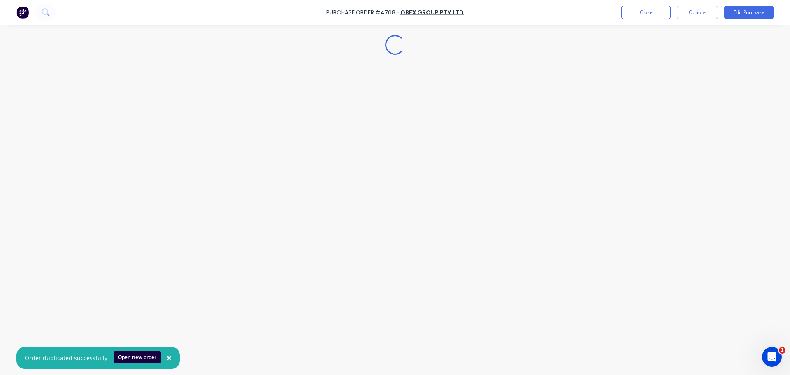
type textarea "x"
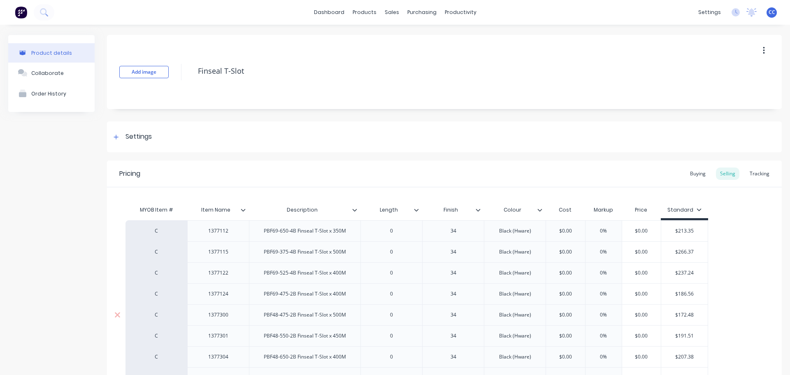
scroll to position [135, 0]
